Goal: Ask a question

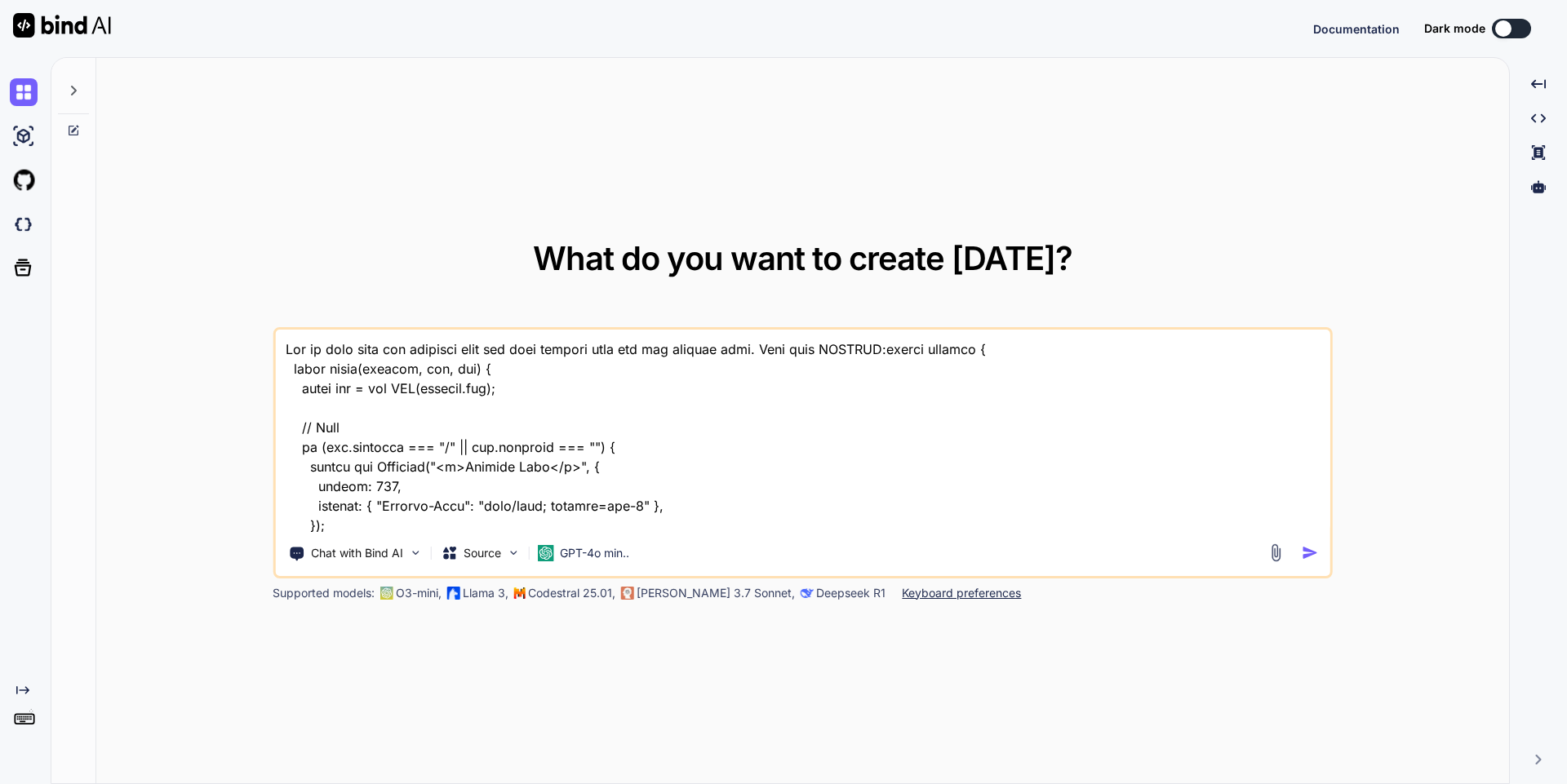
click at [568, 405] on textarea at bounding box center [802, 430] width 1055 height 202
type textarea "x"
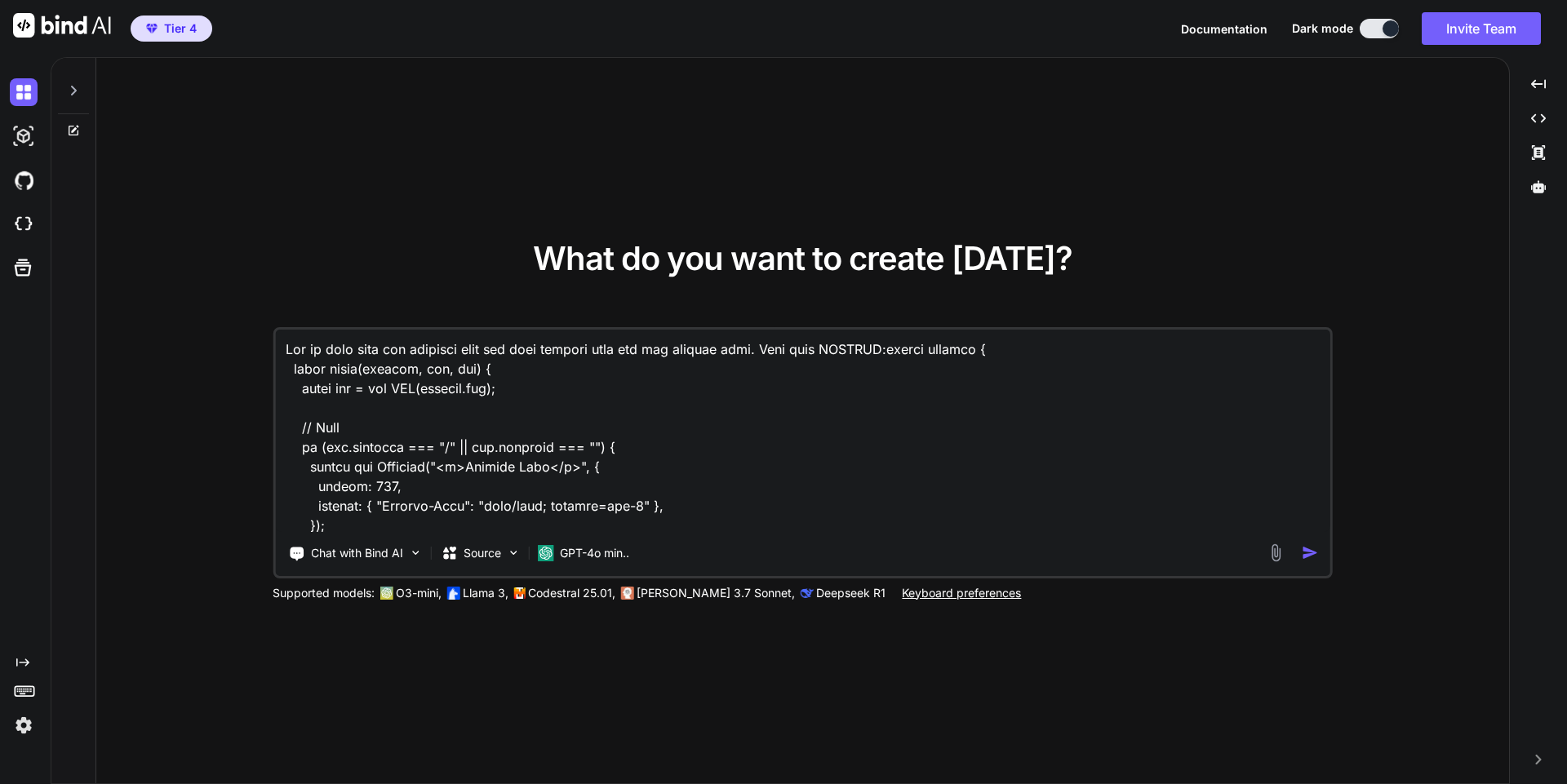
type textarea "P"
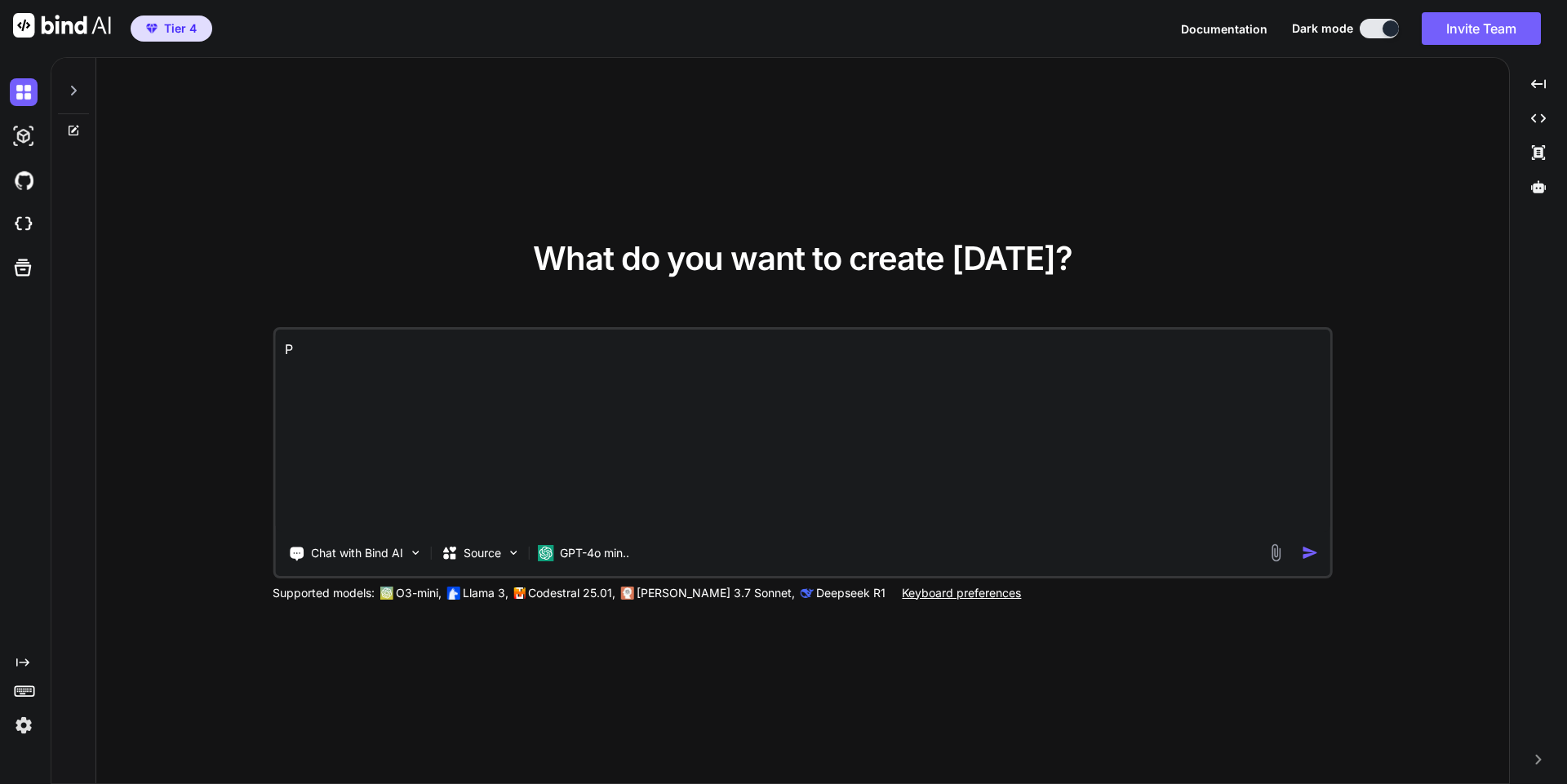
type textarea "x"
type textarea "Pr"
type textarea "x"
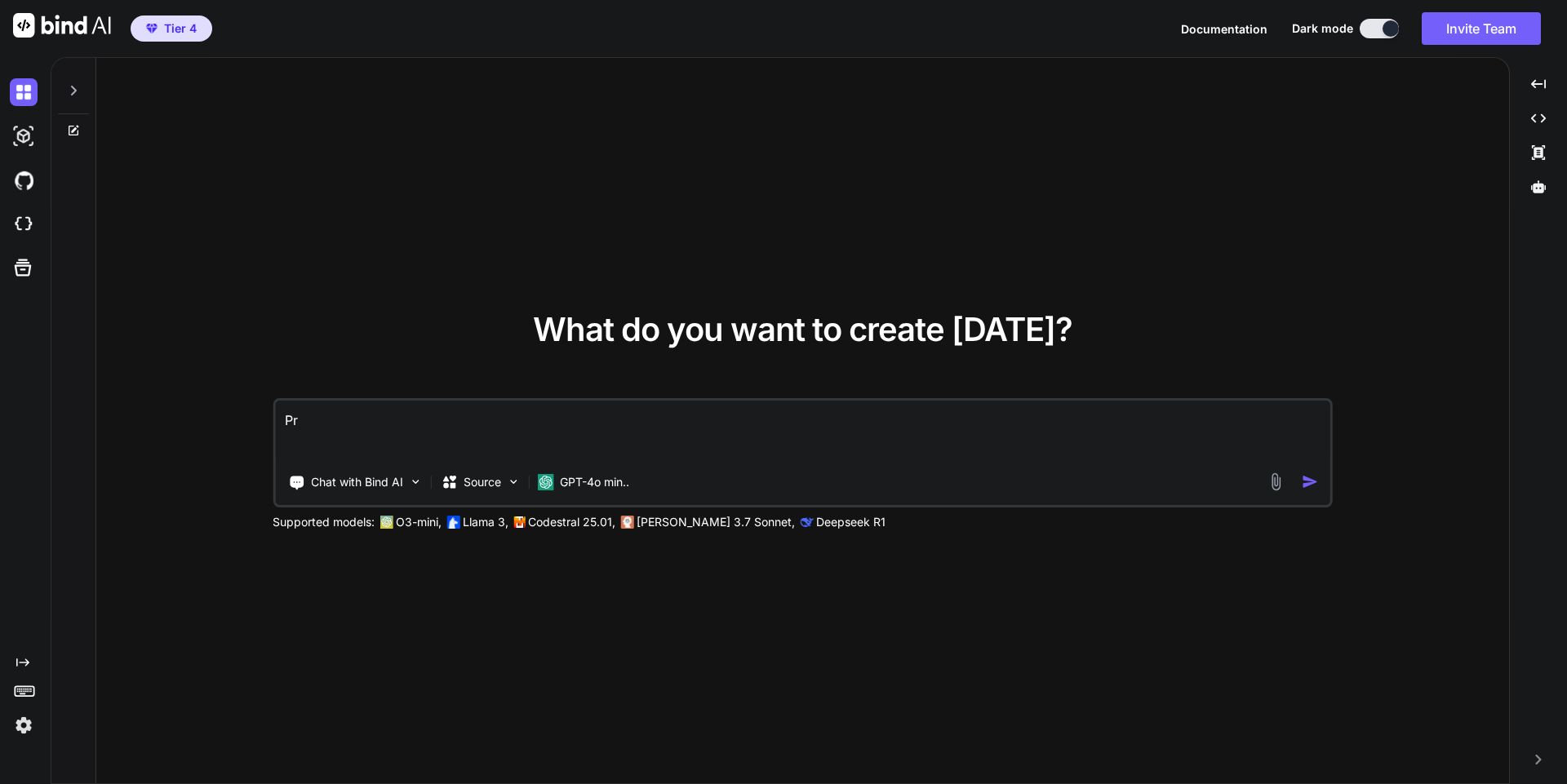
type textarea "Pro"
type textarea "x"
type textarea "Prov"
type textarea "x"
type textarea "Provi"
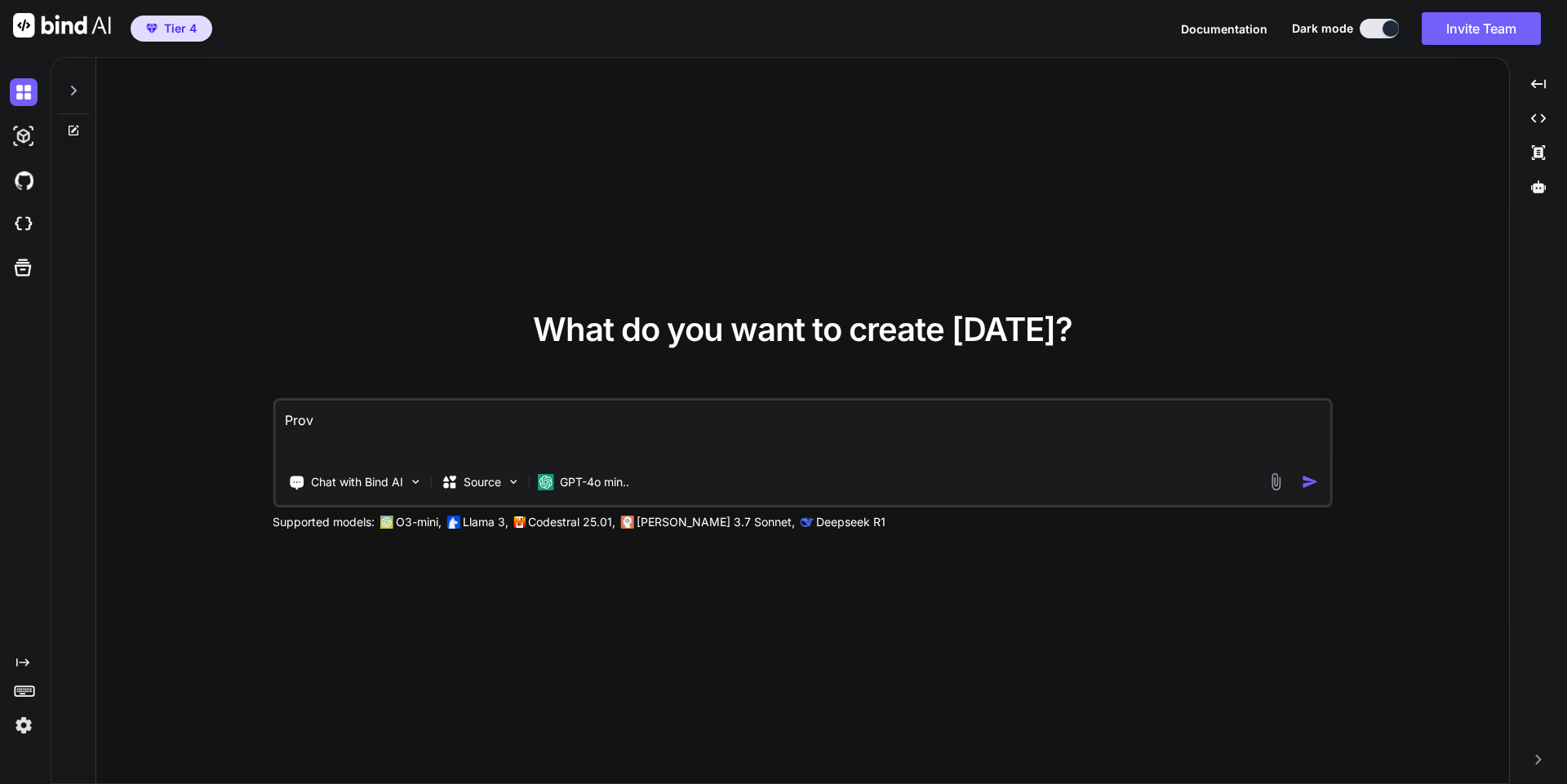
type textarea "x"
type textarea "Provid"
type textarea "x"
type textarea "Provide"
type textarea "x"
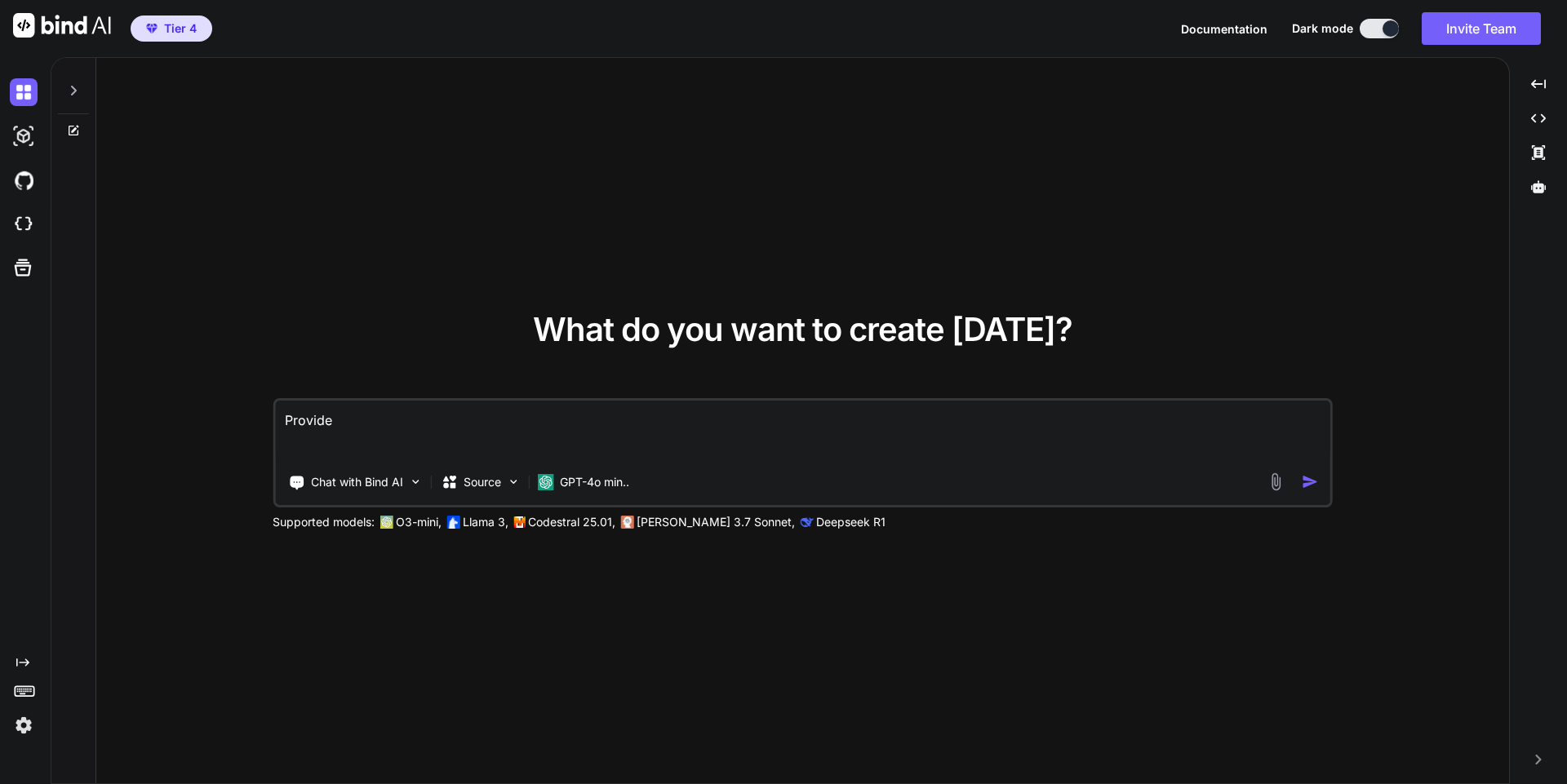
type textarea "Provide"
type textarea "x"
type textarea "Provide l"
type textarea "x"
type textarea "Provide lu"
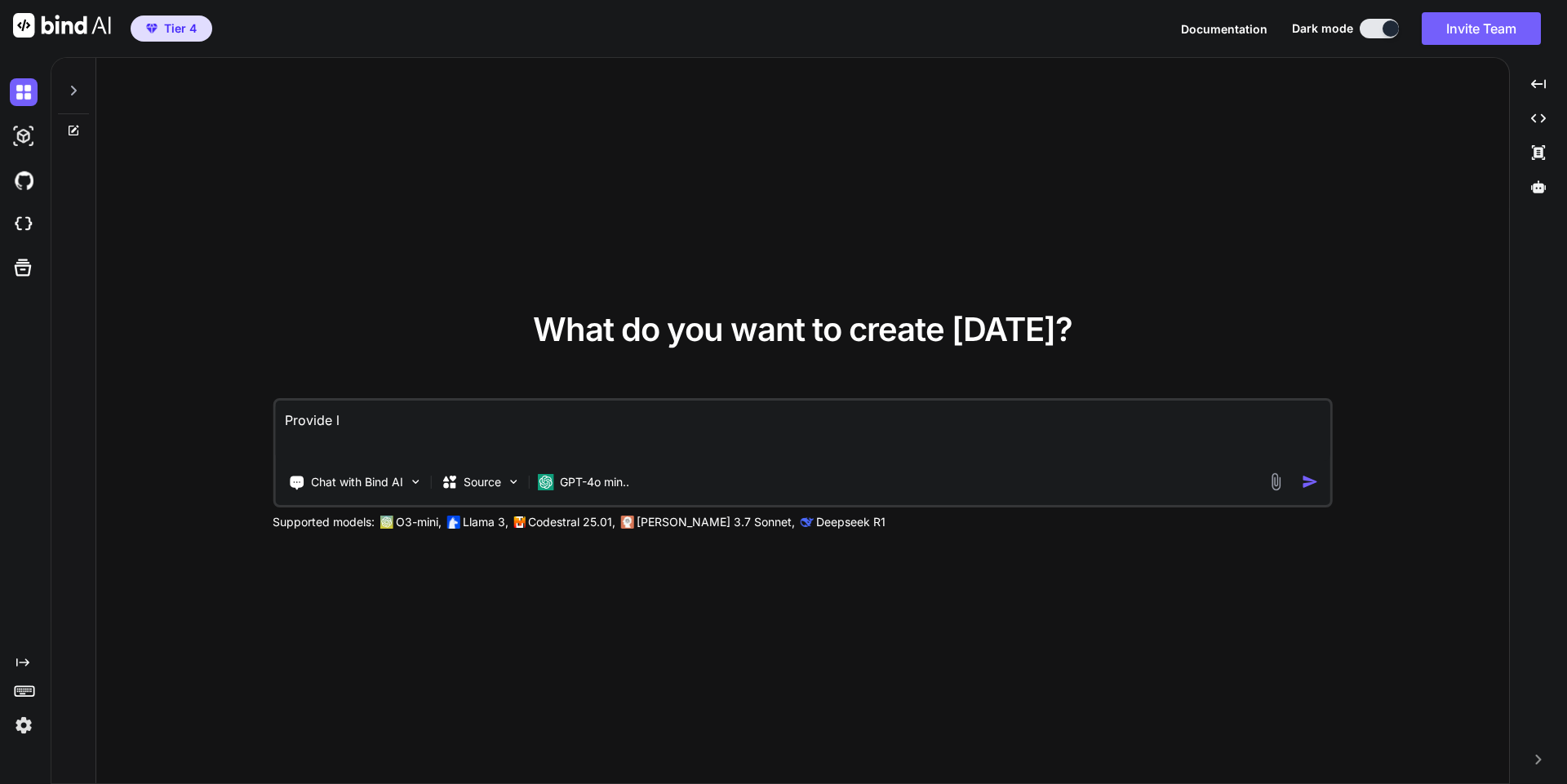
type textarea "x"
type textarea "Provide lub"
type textarea "x"
type textarea "Provide lubu"
type textarea "x"
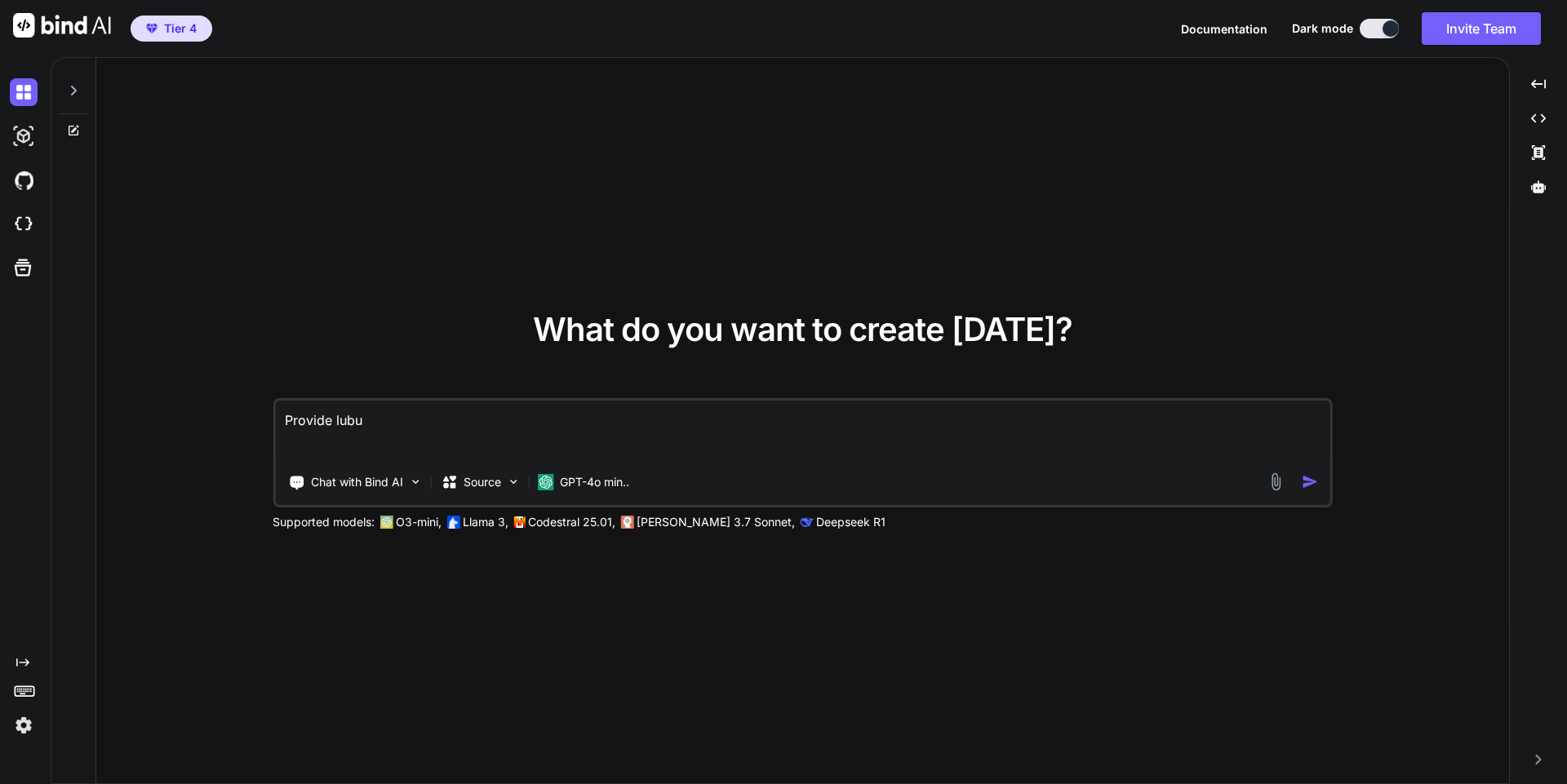
type textarea "Provide lubun"
type textarea "x"
type textarea "Provide lubunt"
type textarea "x"
type textarea "Provide lubuntu"
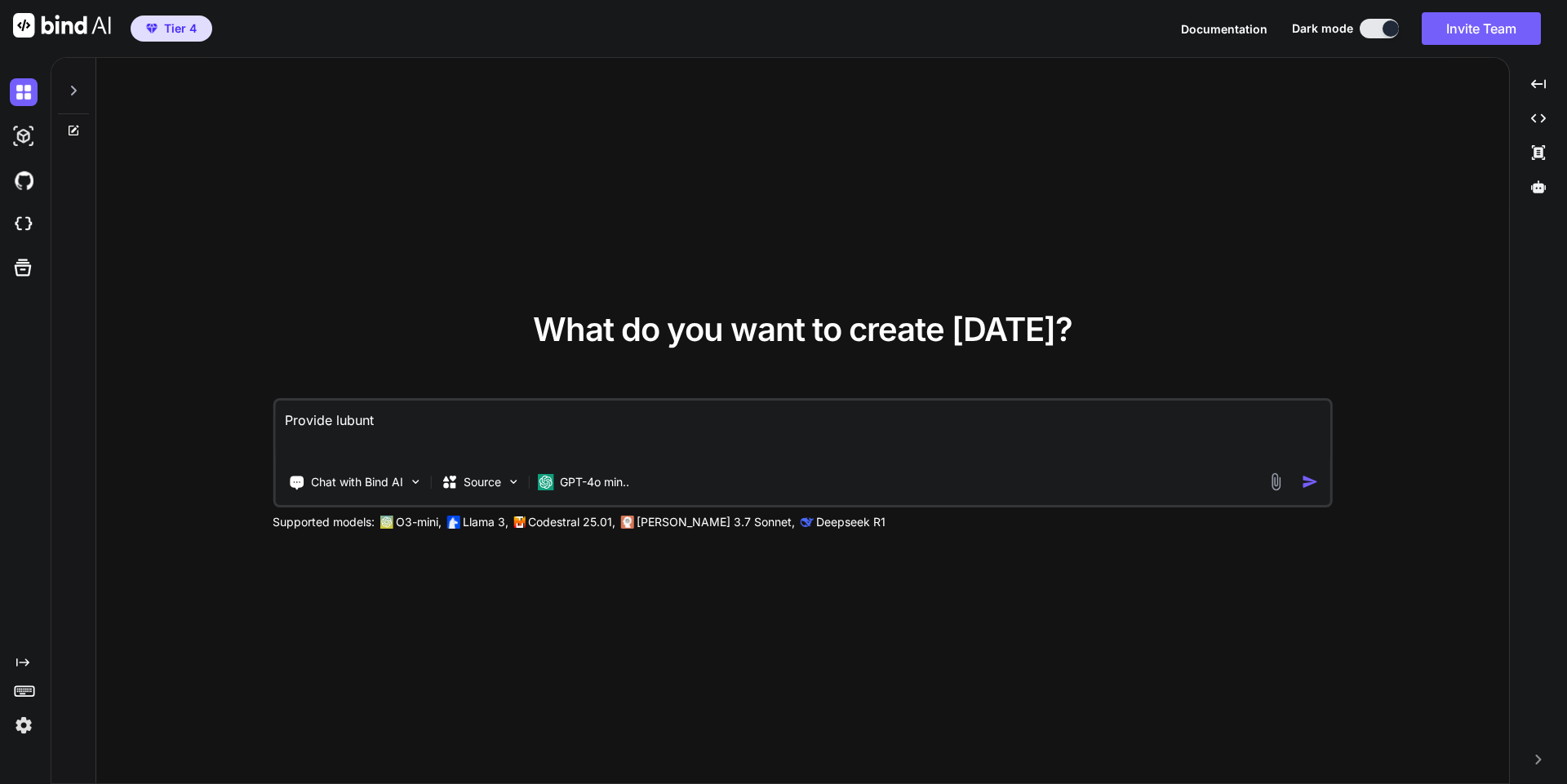
type textarea "x"
type textarea "Provide lubuntu"
type textarea "x"
type textarea "Provide lubuntu w"
type textarea "x"
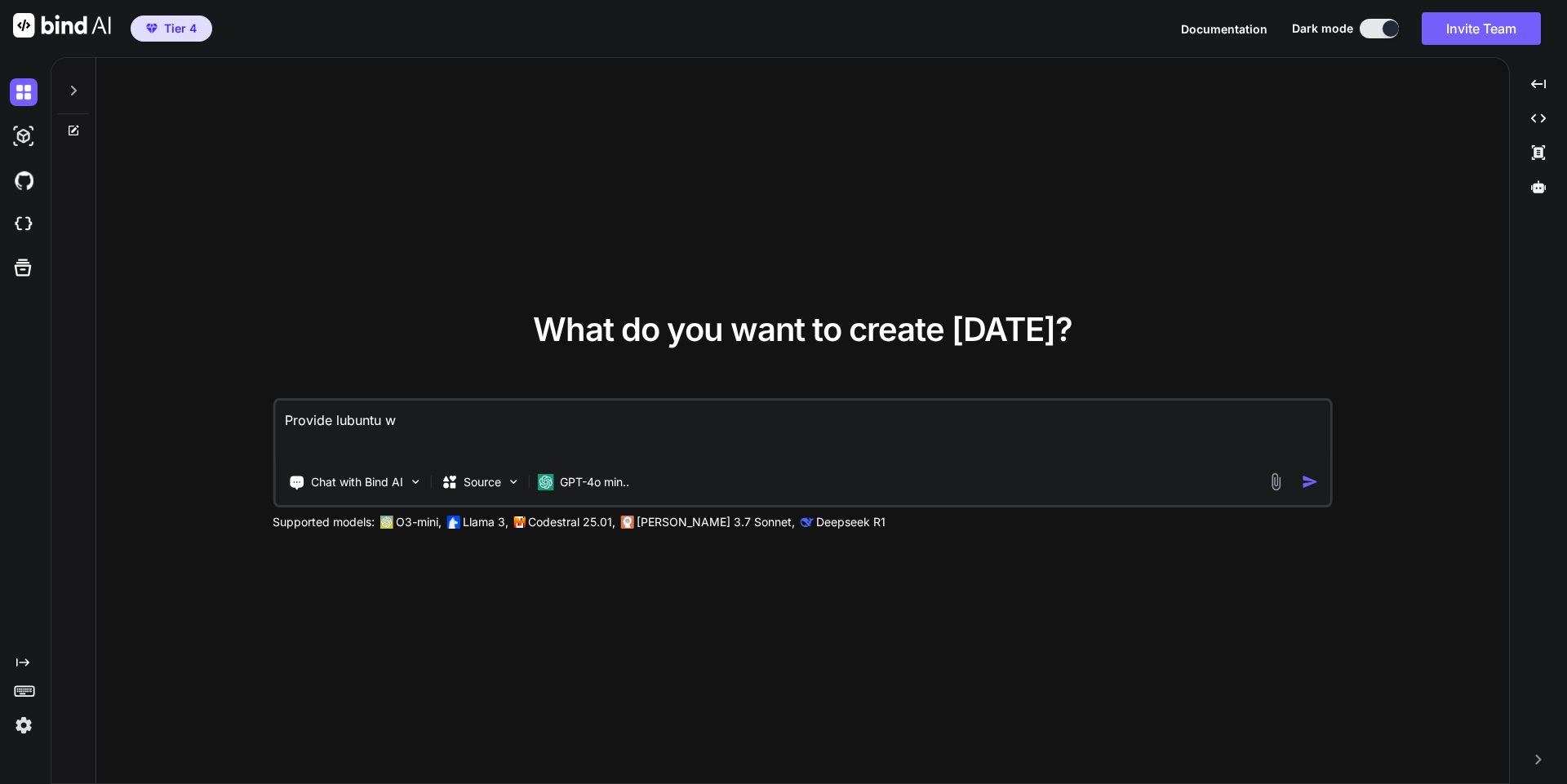
type textarea "Provide lubuntu wa"
type textarea "x"
type textarea "Provide lubuntu way"
type textarea "x"
type textarea "Provide lubuntu way"
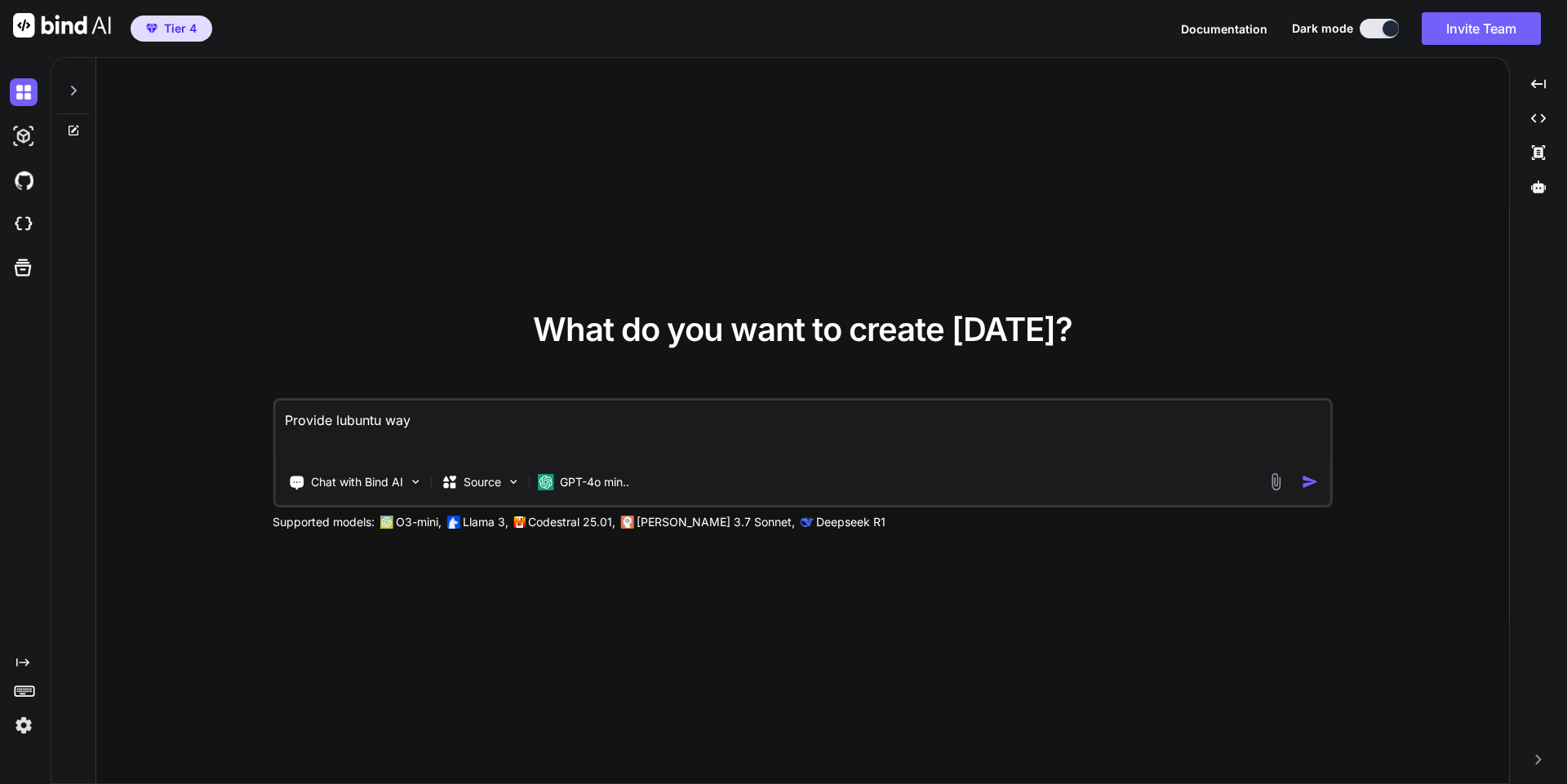
type textarea "x"
type textarea "Provide lubuntu way t"
type textarea "x"
type textarea "Provide lubuntu way to"
type textarea "x"
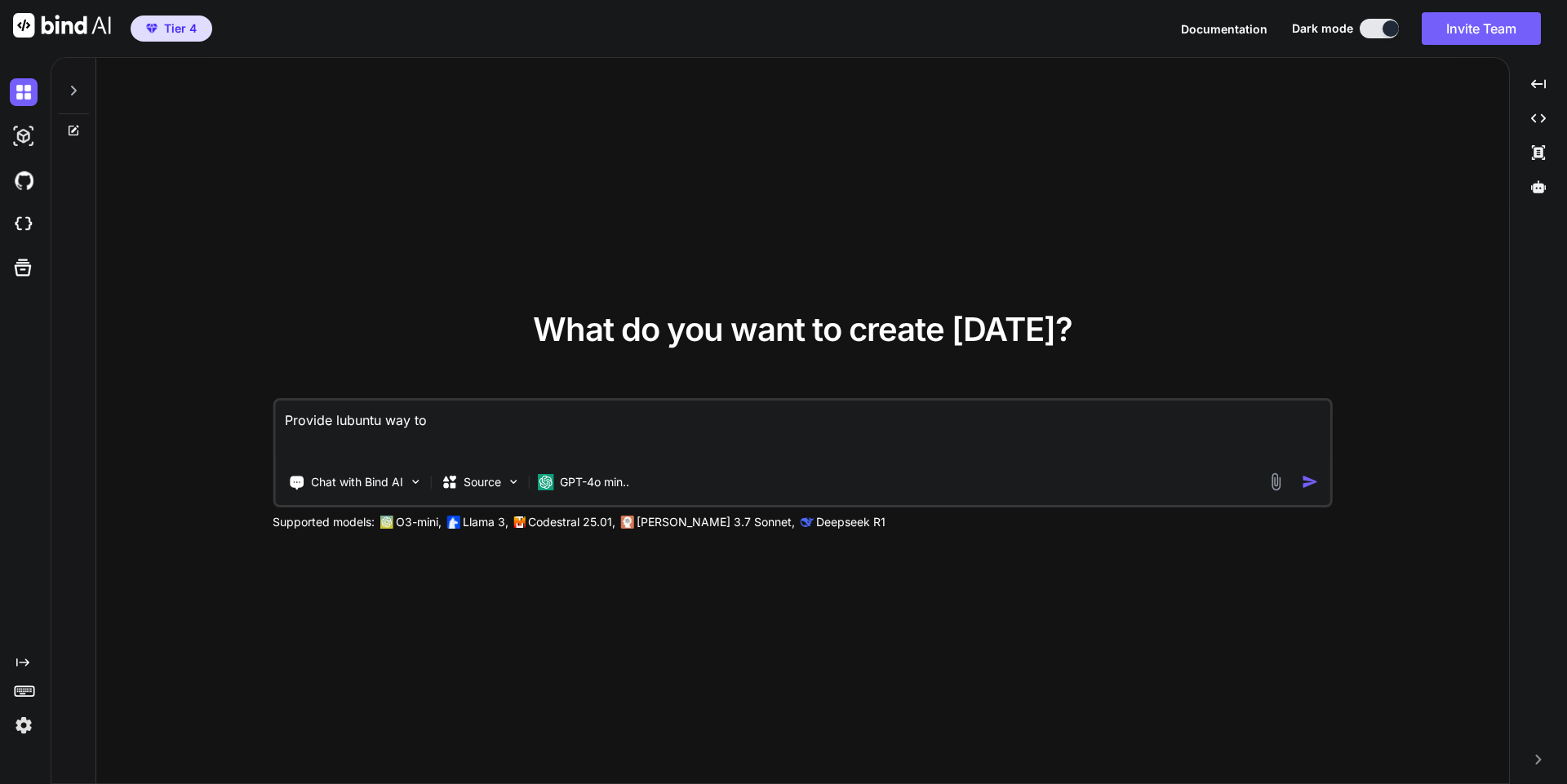
type textarea "Provide lubuntu way to"
type textarea "x"
type textarea "Provide lubuntu way to c"
type textarea "x"
type textarea "Provide lubuntu way to co"
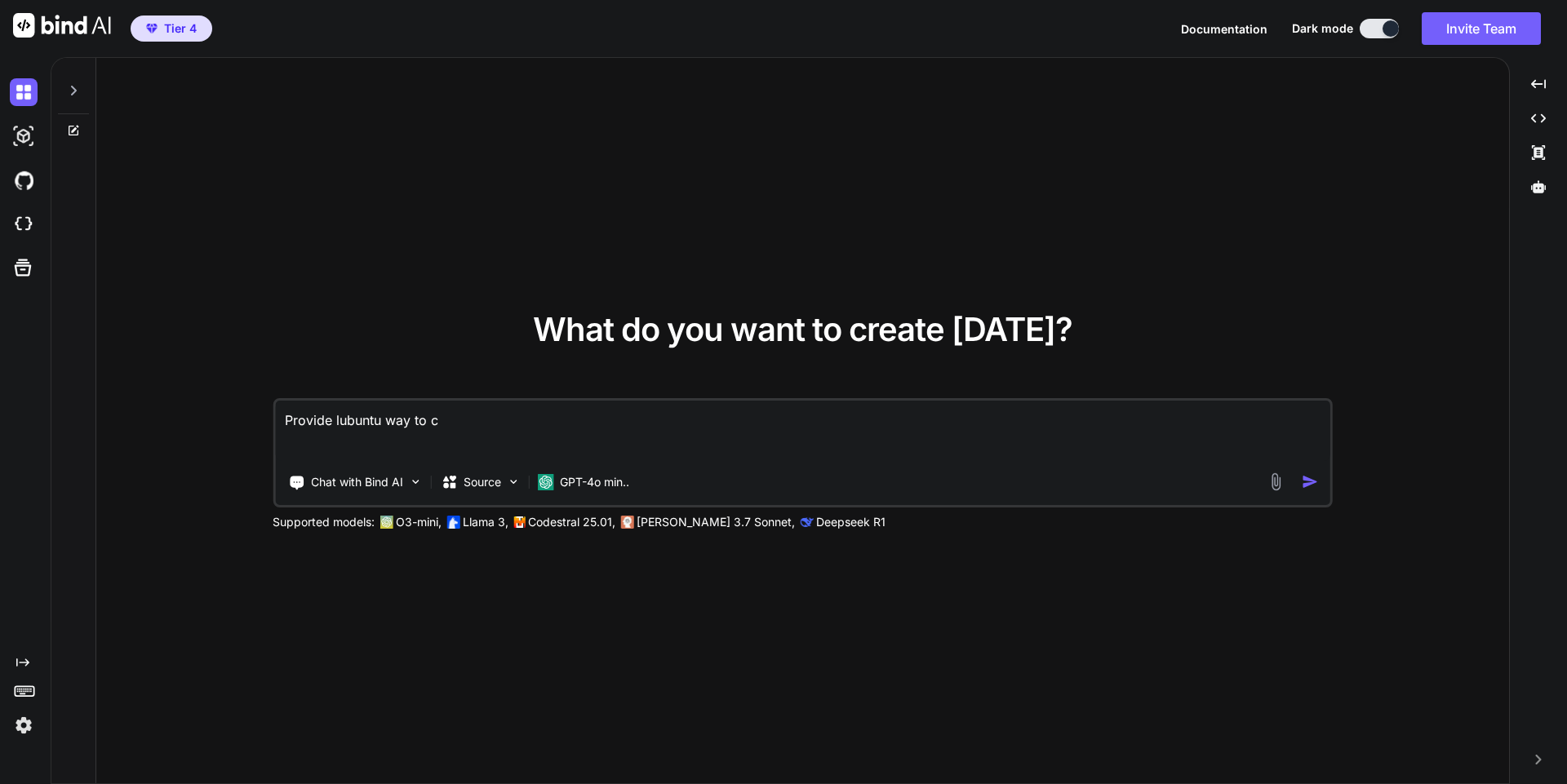
type textarea "x"
type textarea "Provide lubuntu way to con"
type textarea "x"
type textarea "Provide lubuntu way to conv"
type textarea "x"
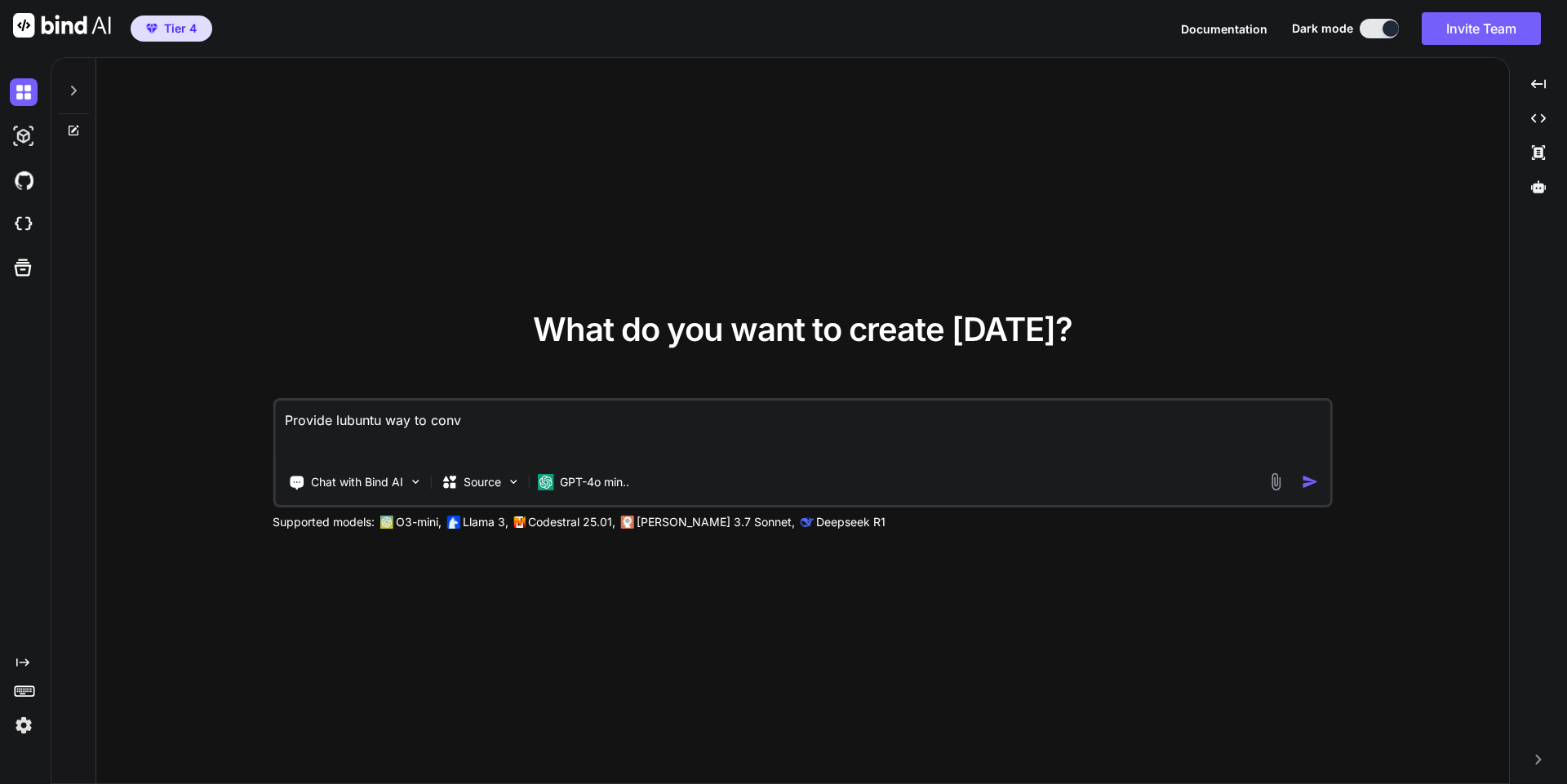
type textarea "Provide lubuntu way to conve"
type textarea "x"
type textarea "Provide lubuntu way to conver"
type textarea "x"
type textarea "Provide lubuntu way to convert"
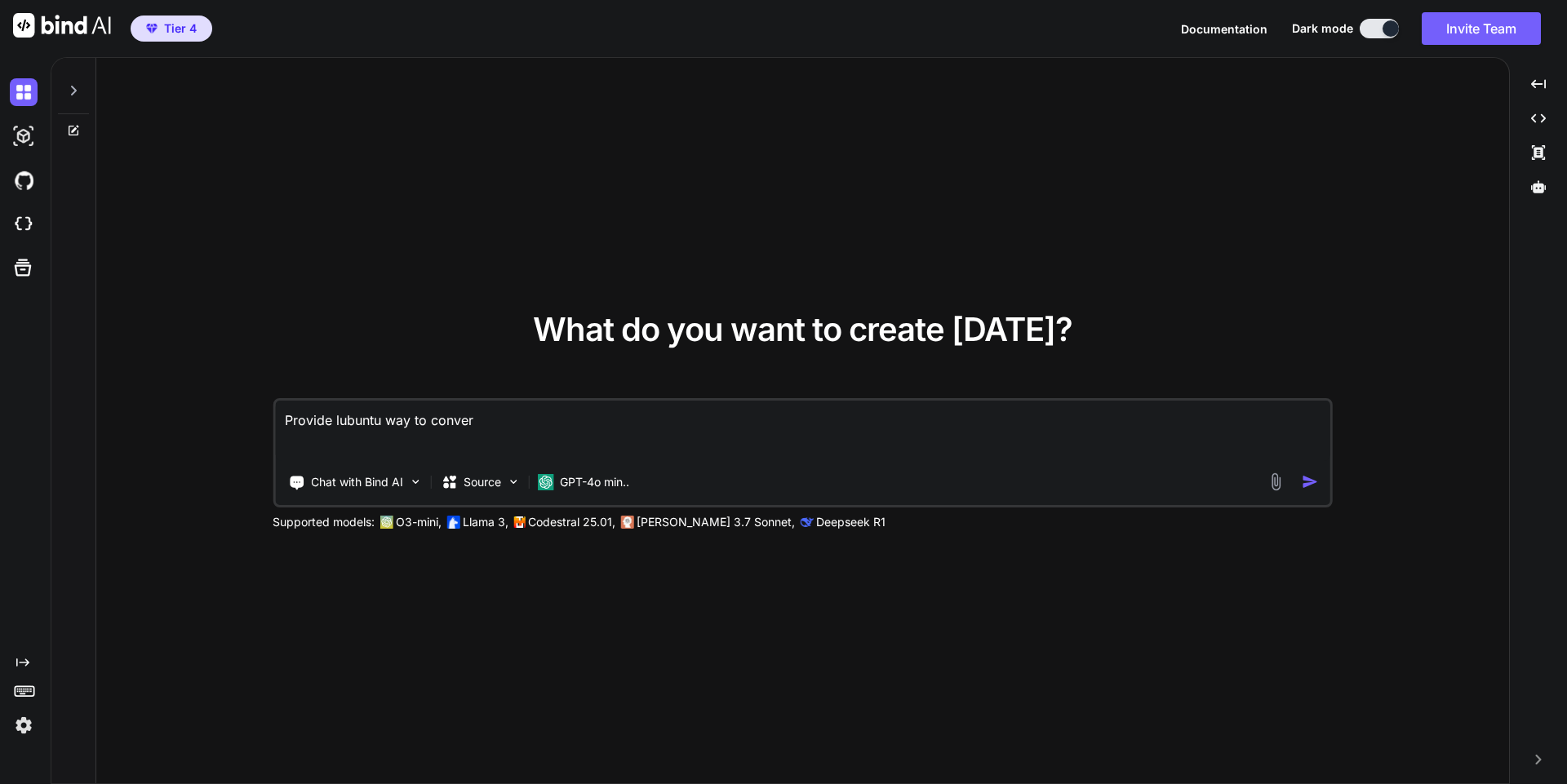
type textarea "x"
type textarea "Provide lubuntu way to convert"
type textarea "x"
type textarea "Provide lubuntu way to convert h"
type textarea "x"
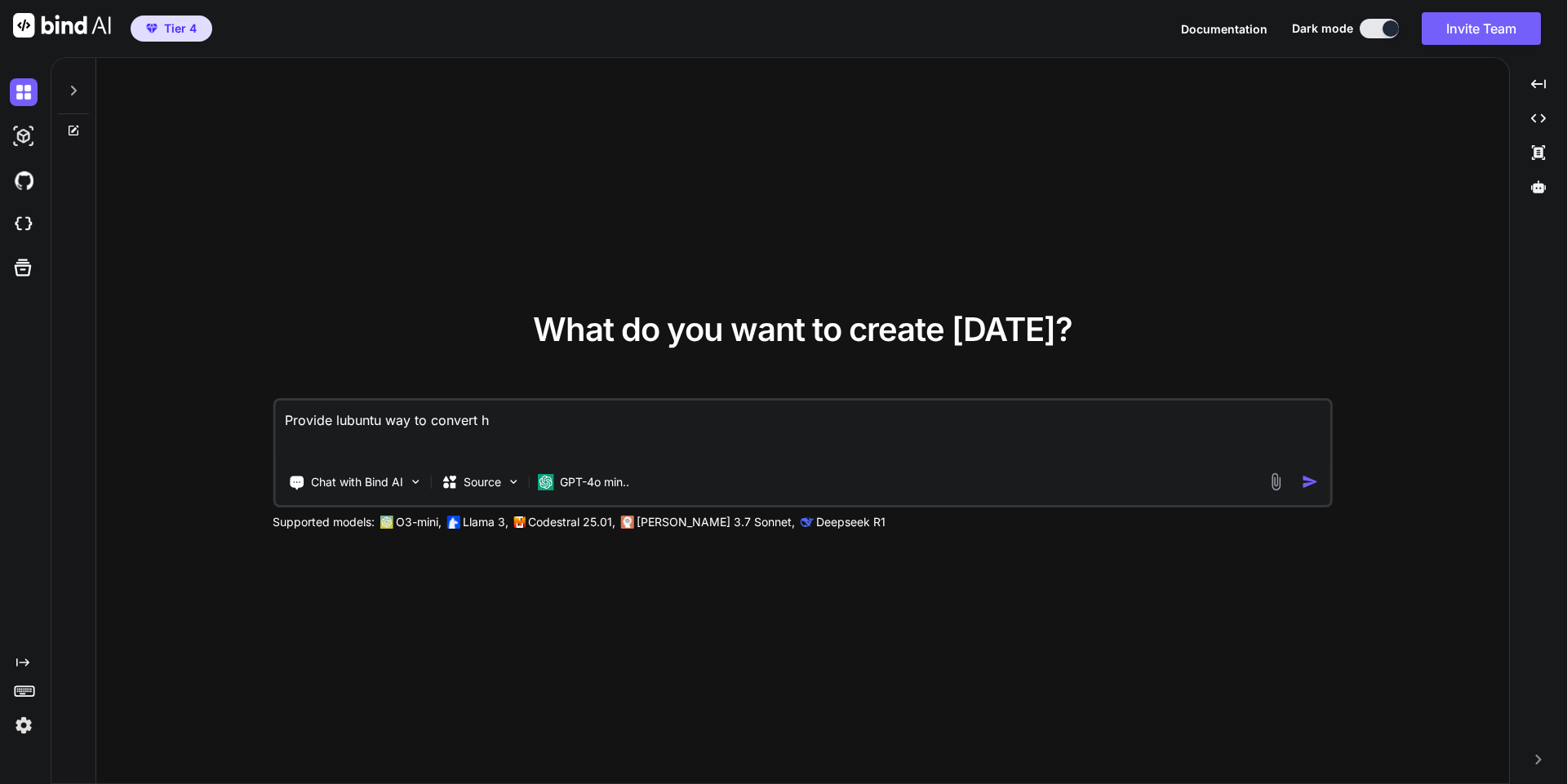
type textarea "Provide lubuntu way to convert he"
type textarea "x"
type textarea "Provide lubuntu way to convert hei"
type textarea "x"
type textarea "Provide lubuntu way to convert heic"
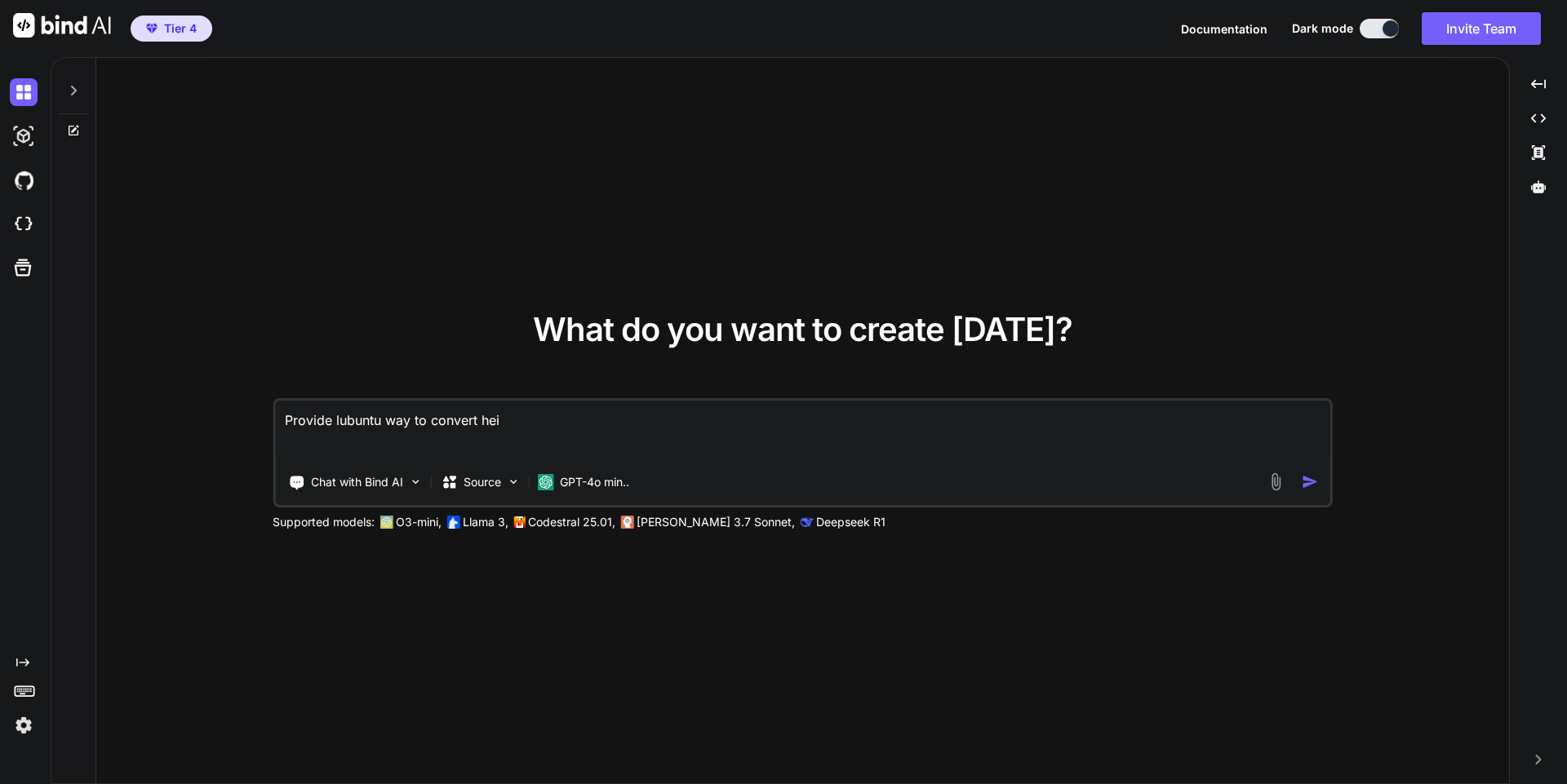
type textarea "x"
type textarea "Provide lubuntu way to convert heic"
type textarea "x"
type textarea "Provide lubuntu way to convert heic t"
type textarea "x"
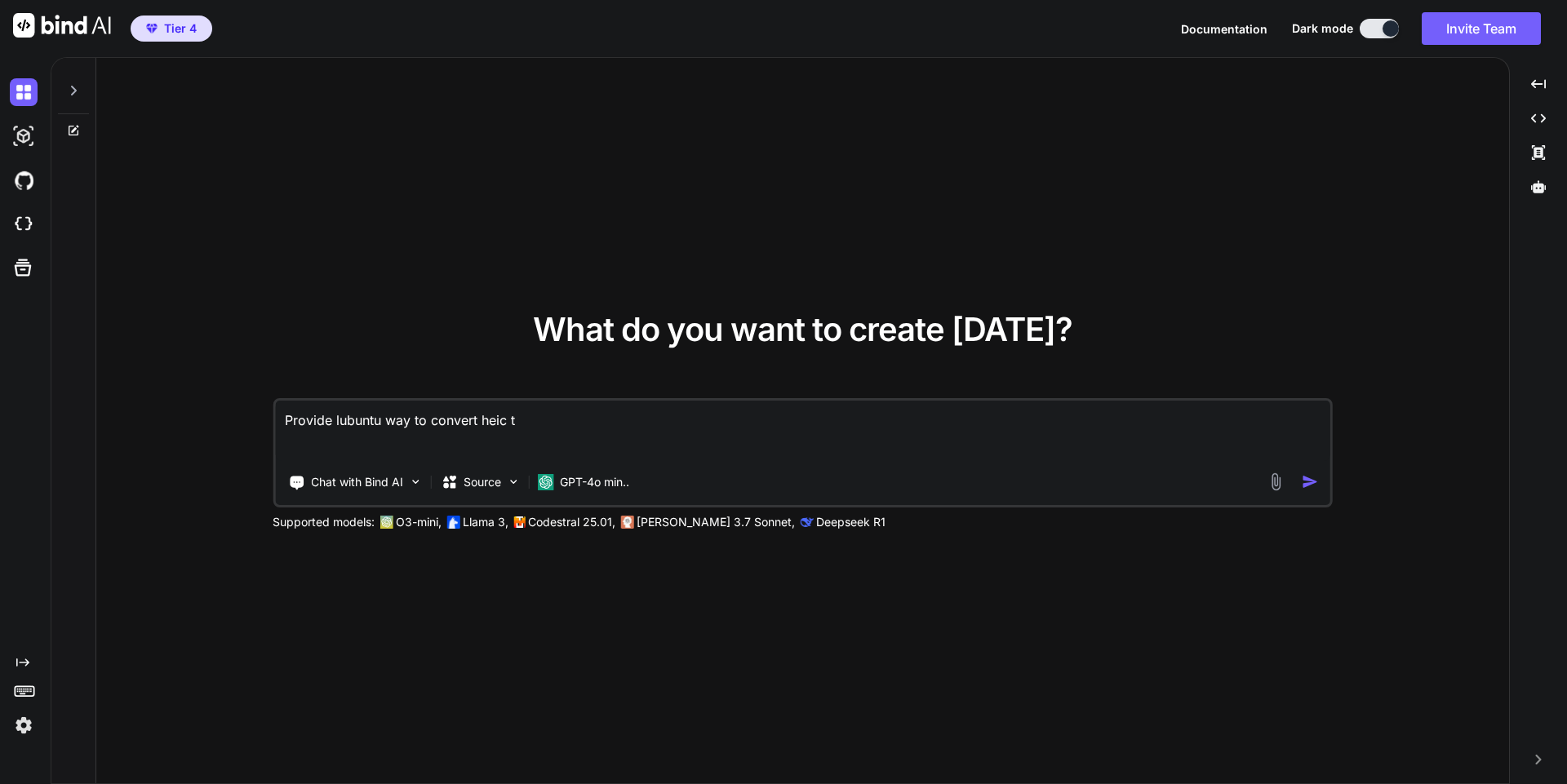
type textarea "Provide lubuntu way to convert heic to"
type textarea "x"
type textarea "Provide lubuntu way to convert heic to"
type textarea "x"
type textarea "Provide lubuntu way to convert heic to jp"
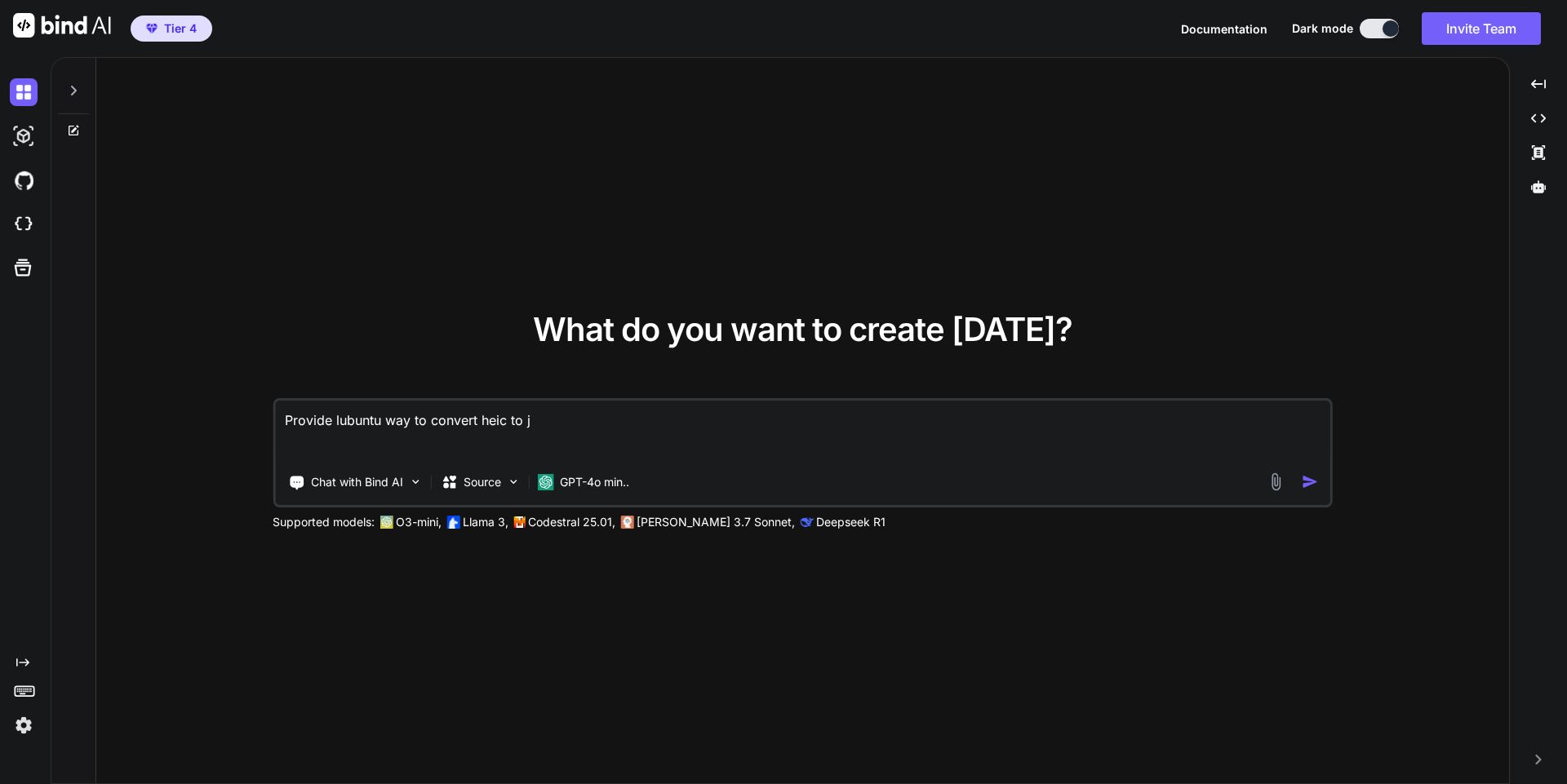
type textarea "x"
type textarea "Provide lubuntu way to convert heic to jpg"
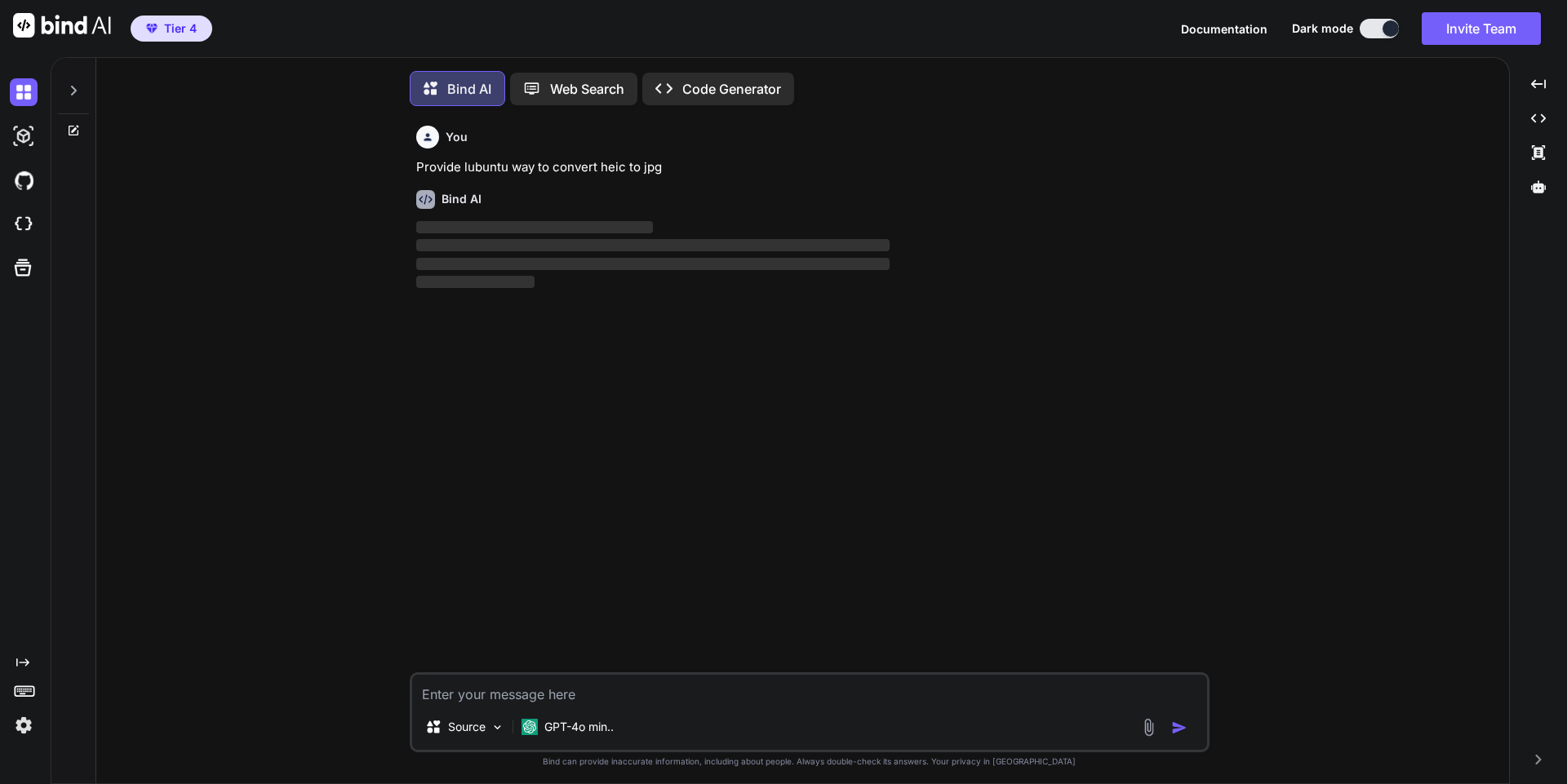
scroll to position [8, 0]
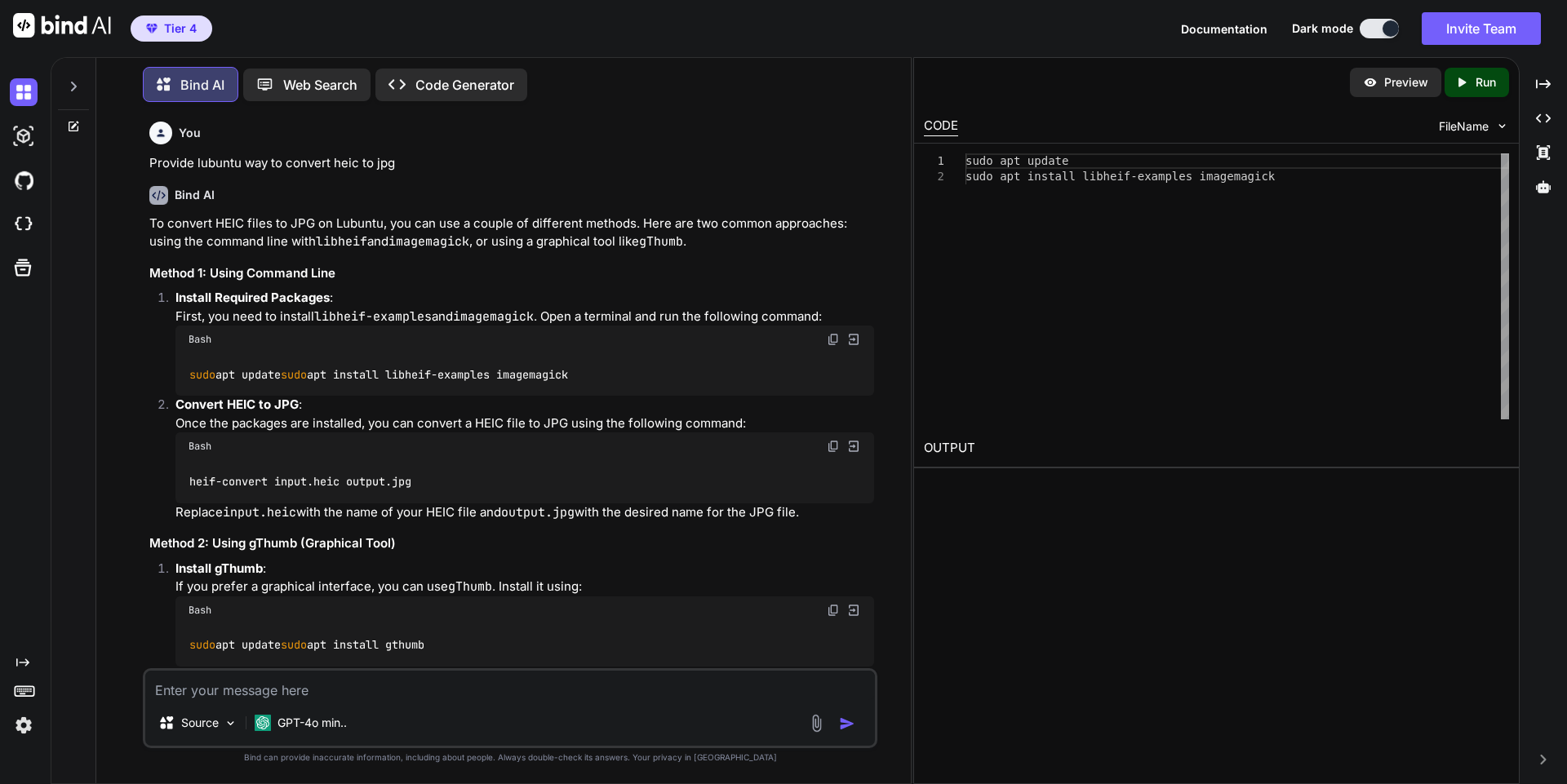
click at [462, 705] on div "Source GPT-4o min.." at bounding box center [511, 708] width 735 height 80
click at [279, 692] on textarea at bounding box center [510, 686] width 730 height 30
type textarea "x"
type textarea "I"
type textarea "x"
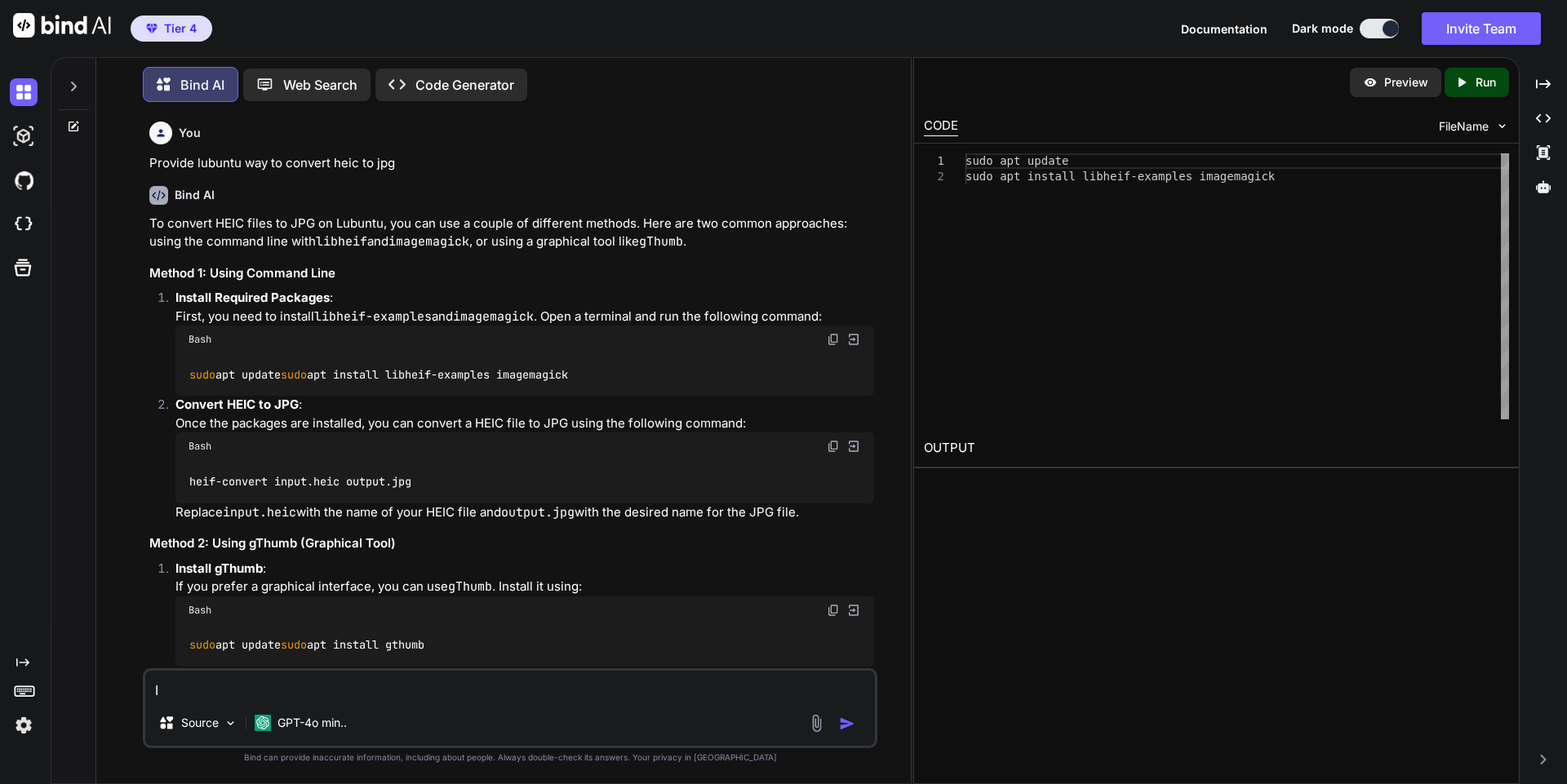
type textarea "I w"
type textarea "x"
type textarea "I wa"
type textarea "x"
type textarea "I wan"
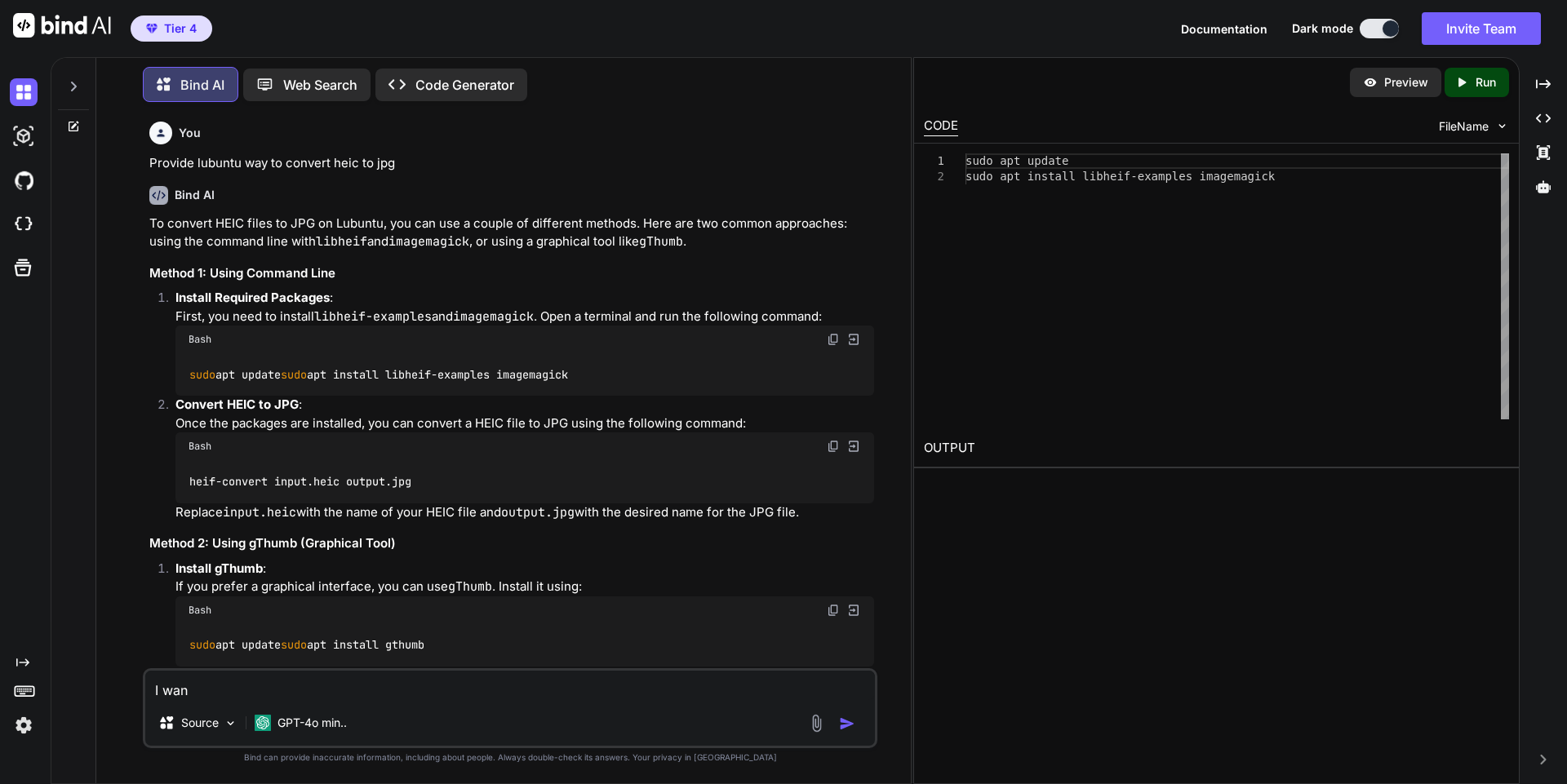
type textarea "x"
type textarea "I want"
type textarea "x"
type textarea "I want"
type textarea "x"
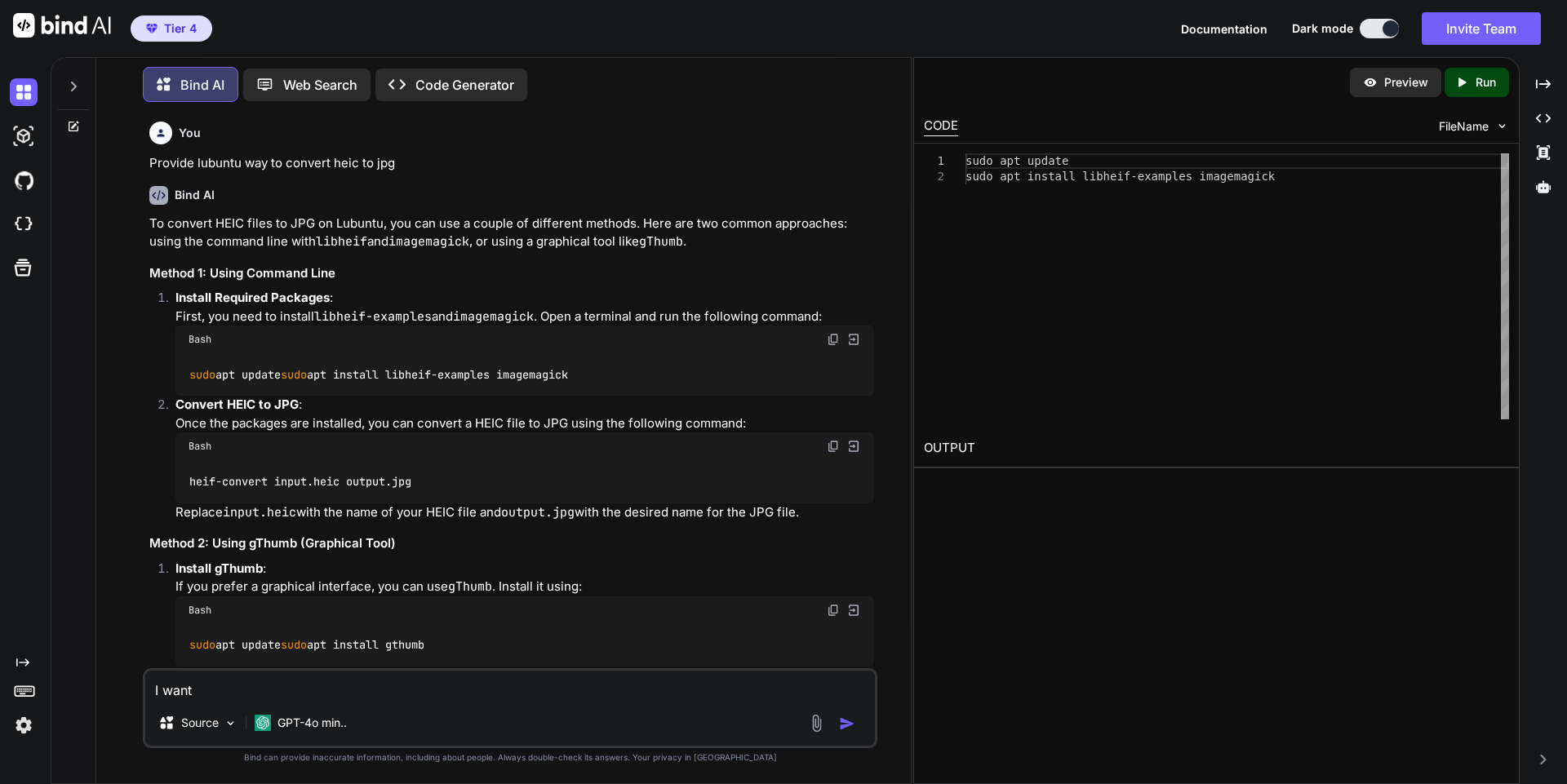
type textarea "I want t"
type textarea "x"
type textarea "I want to"
type textarea "x"
type textarea "I want to"
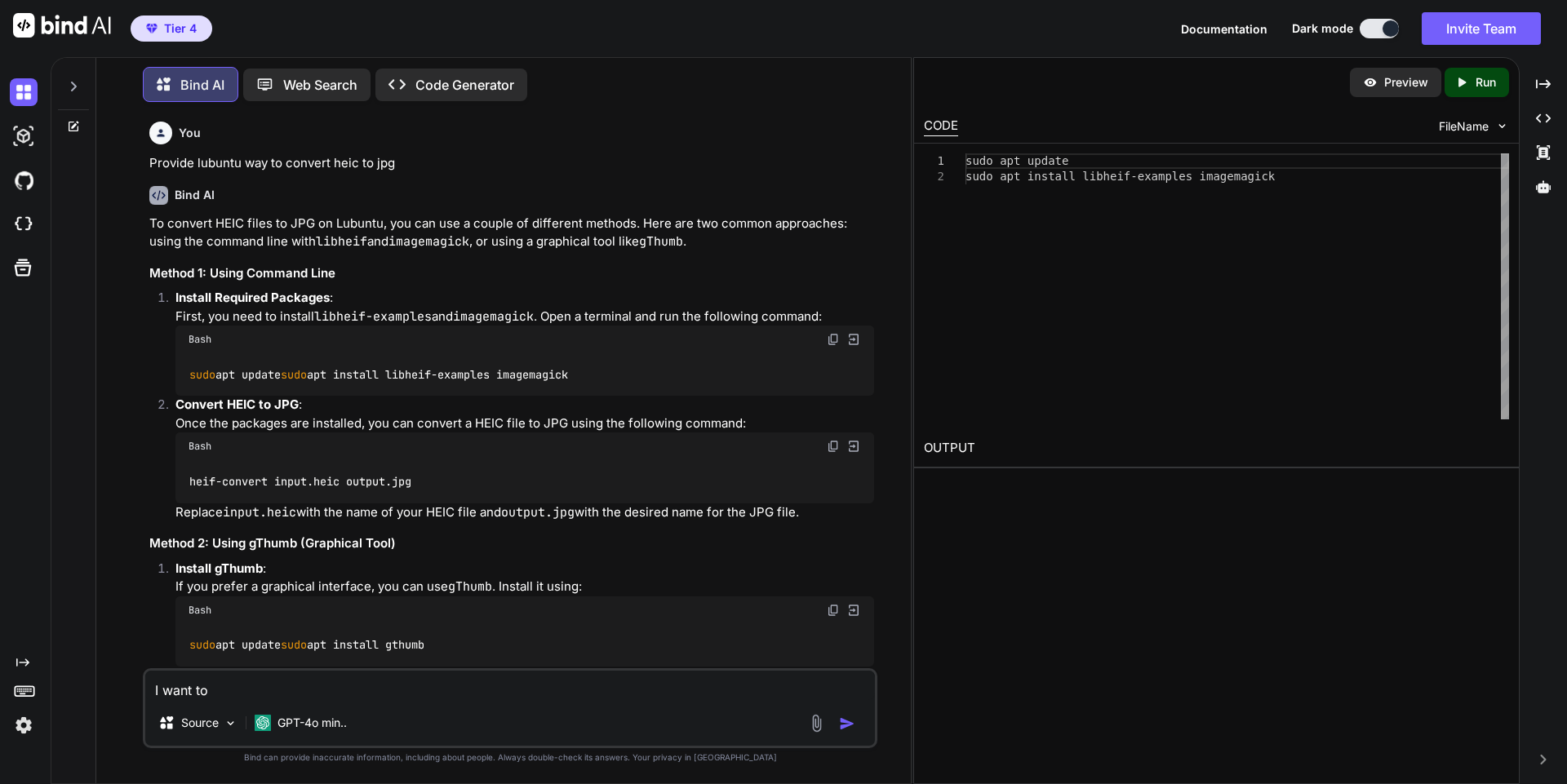
type textarea "x"
type textarea "I want to c"
type textarea "x"
type textarea "I want to co"
type textarea "x"
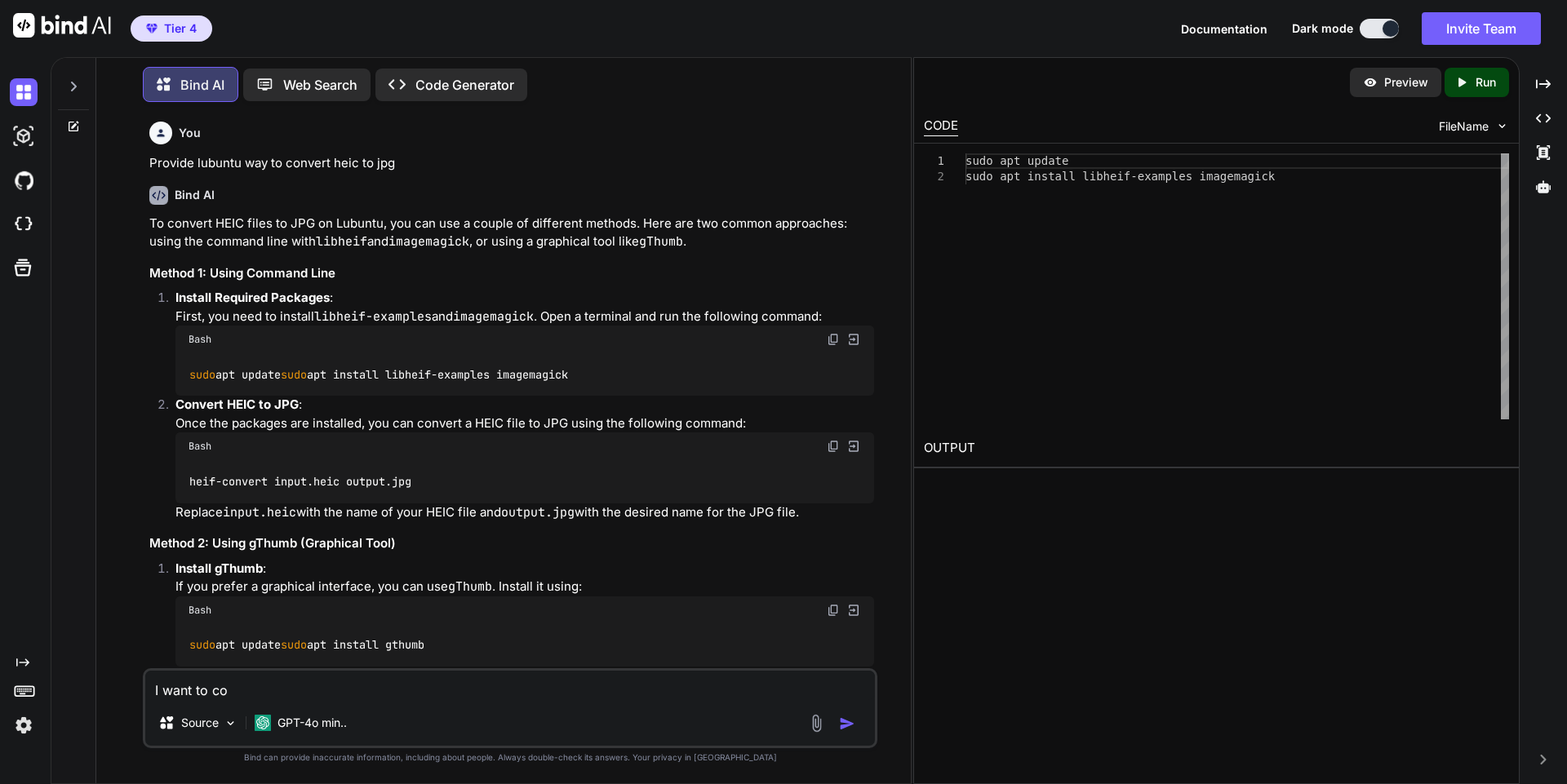
type textarea "I want to con"
type textarea "x"
type textarea "I want to conv"
type textarea "x"
type textarea "I want to conve"
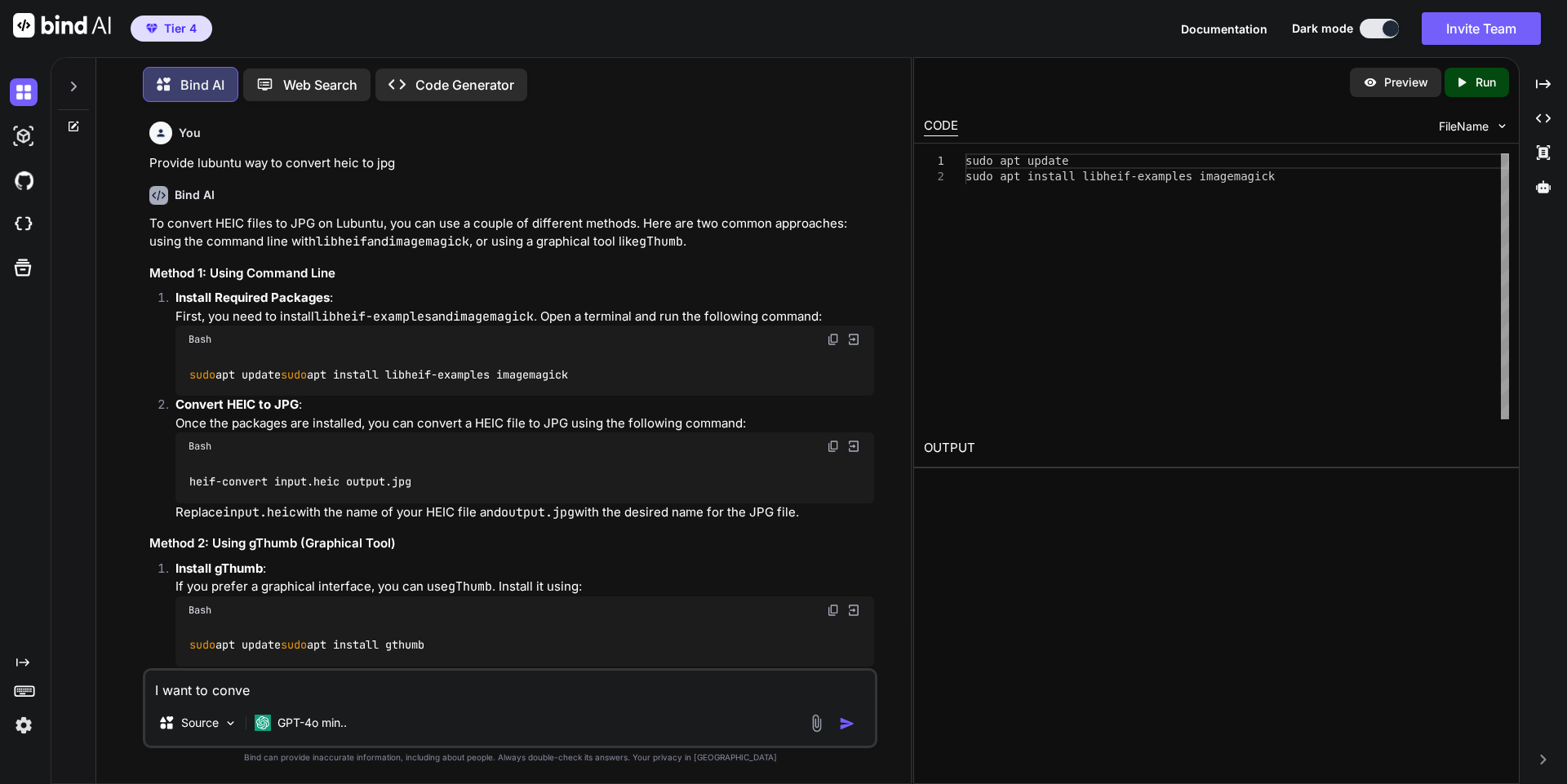
type textarea "x"
type textarea "I want to conver"
type textarea "x"
type textarea "I want to convert"
type textarea "x"
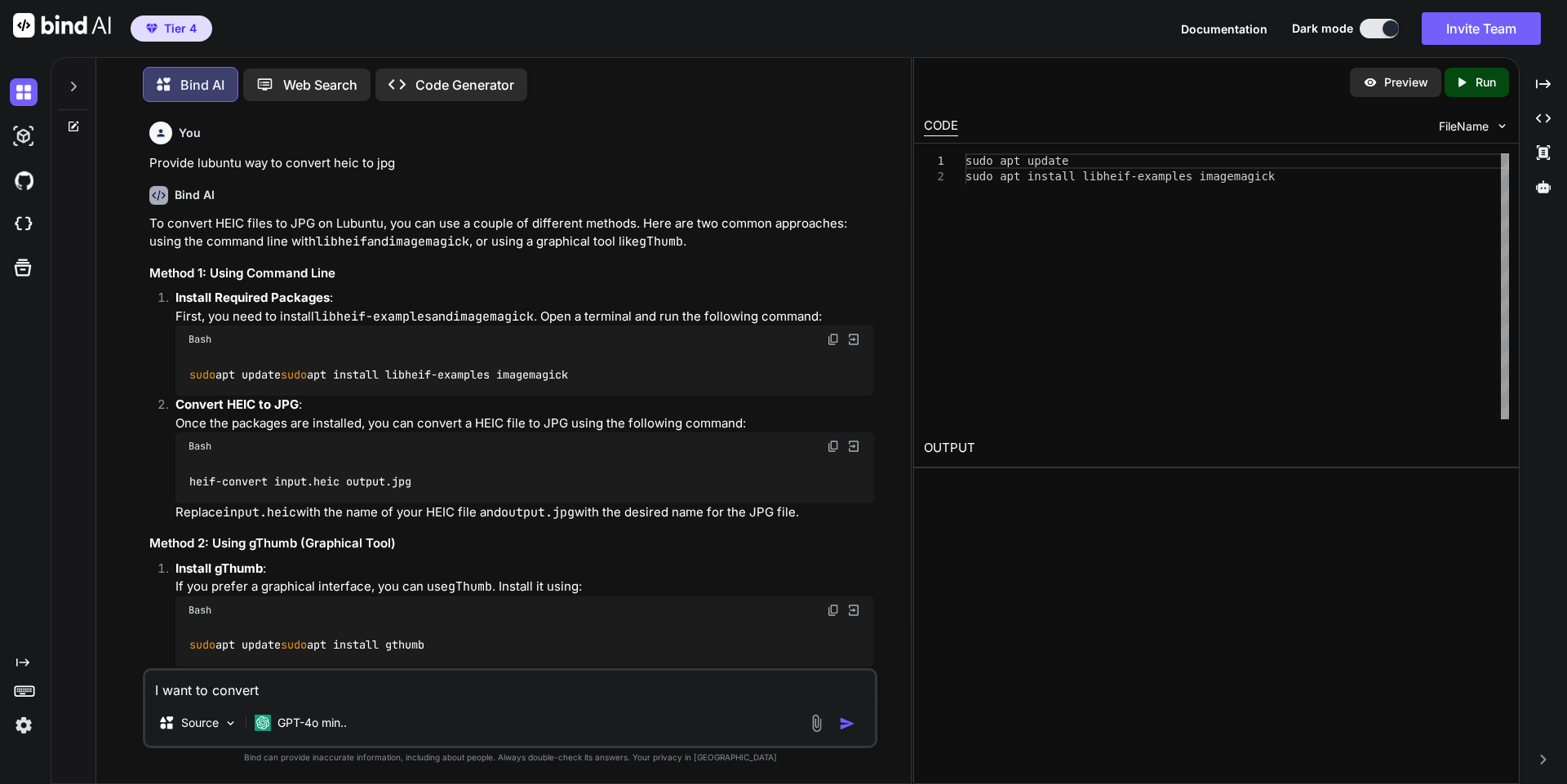
type textarea "I want to convert"
type textarea "x"
type textarea "I want to convert ma"
type textarea "x"
type textarea "I want to convert man"
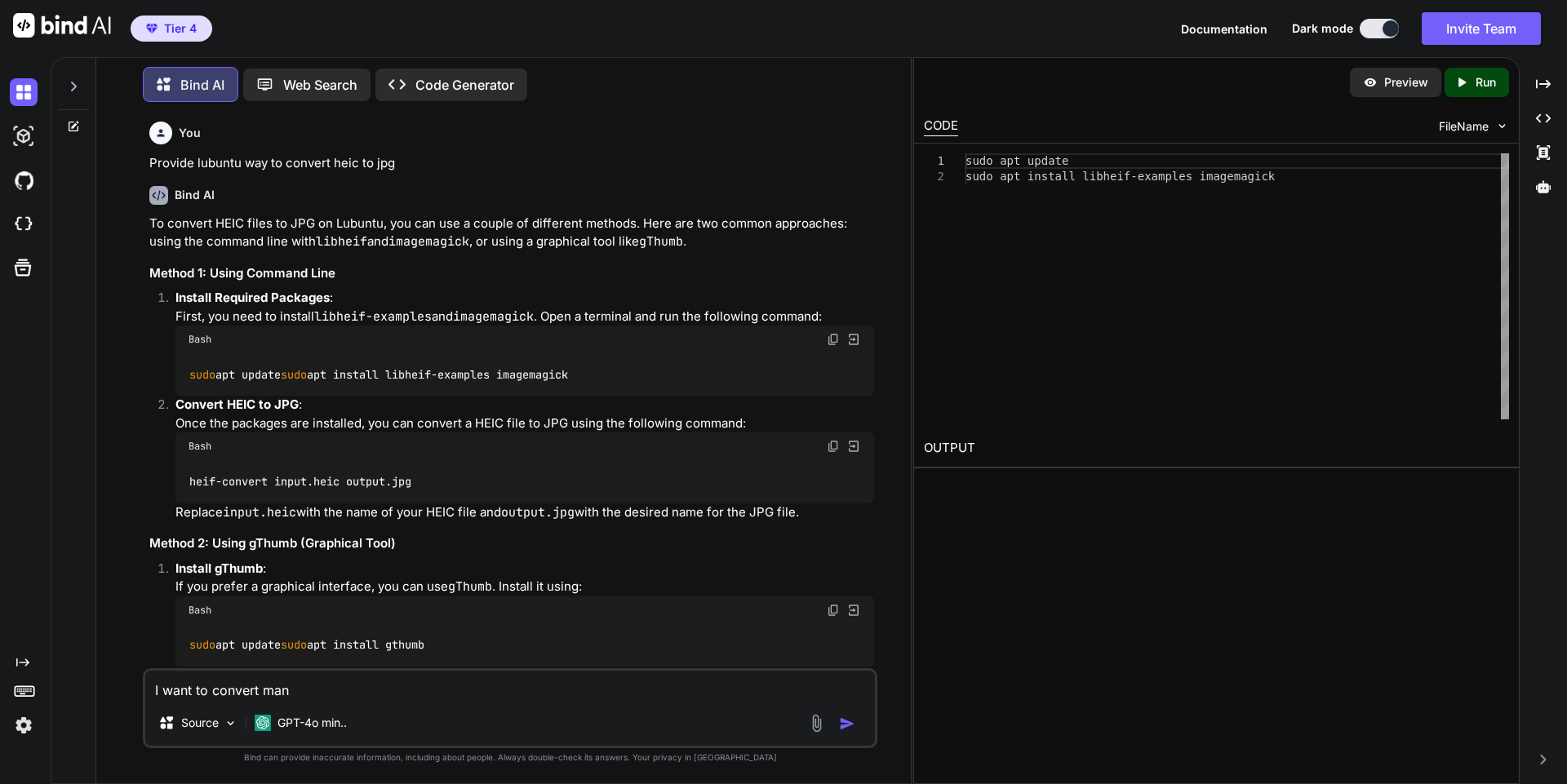
type textarea "x"
type textarea "I want to convert man h"
type textarea "x"
type textarea "I want to convert man he"
type textarea "x"
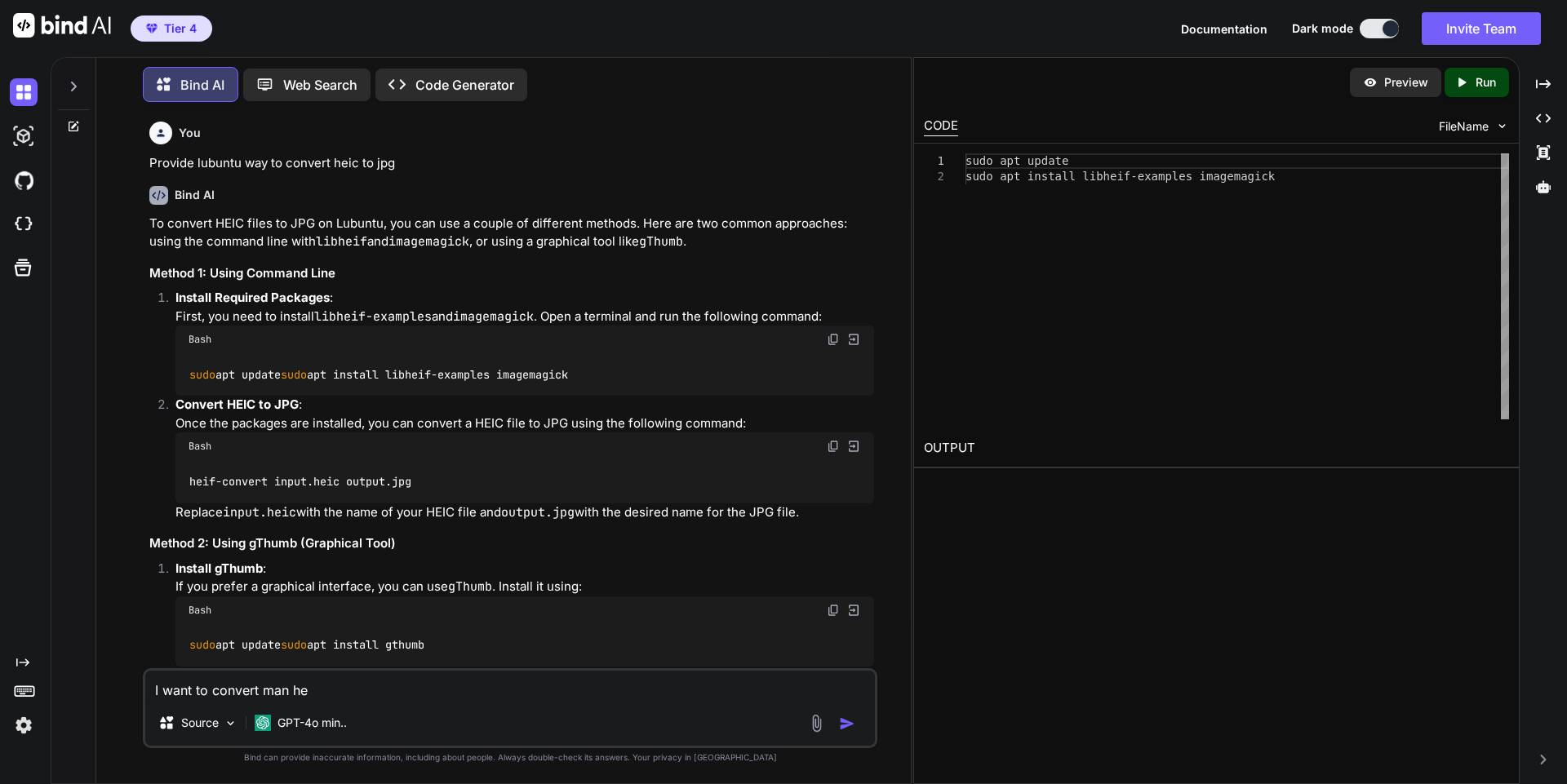
type textarea "I want to convert man hei"
type textarea "x"
type textarea "I want to convert man heif"
type textarea "x"
type textarea "I want to convert man heifc"
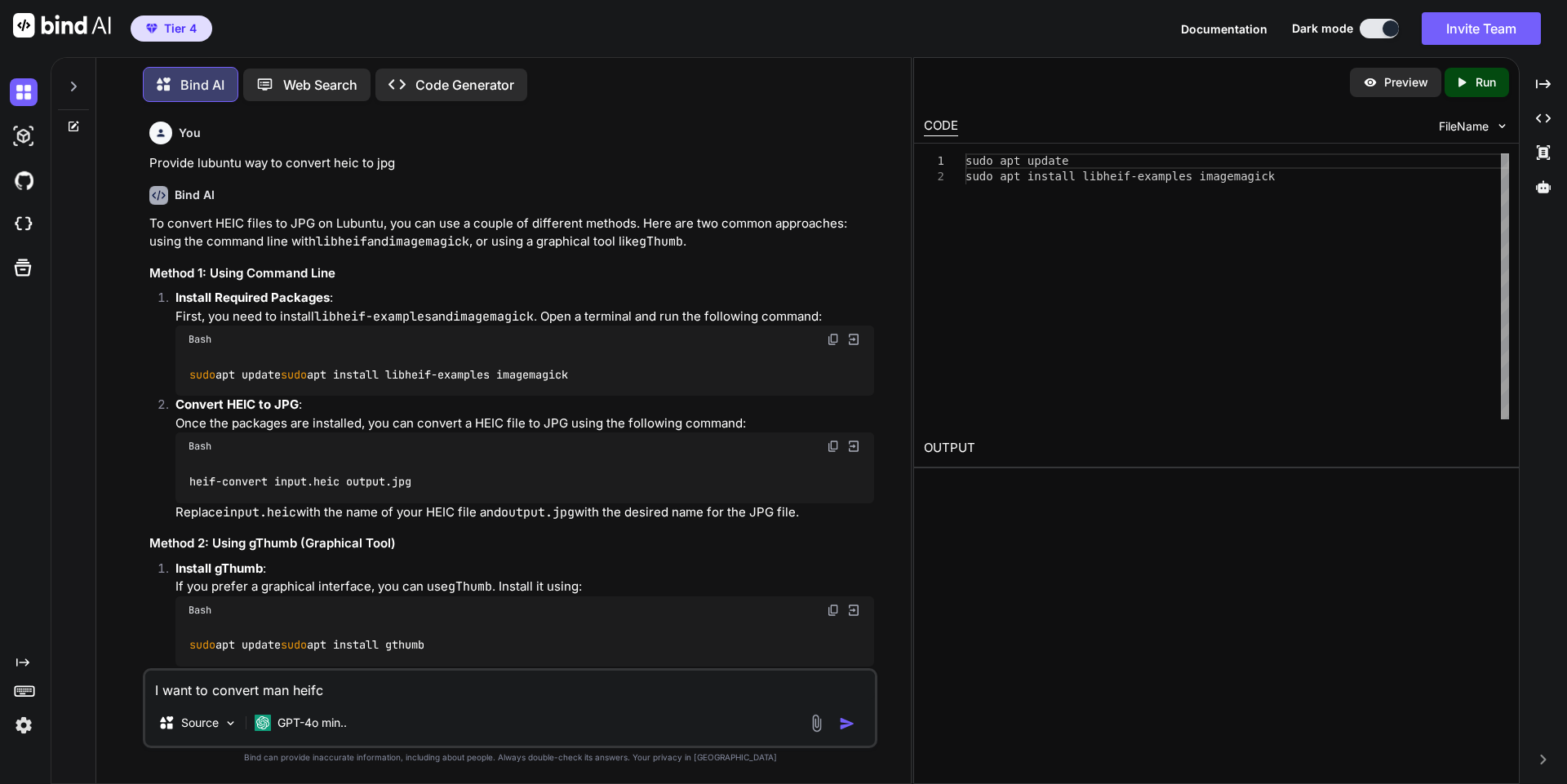
type textarea "x"
type textarea "I want to convert man heif"
type textarea "x"
type textarea "I want to convert man hei"
type textarea "x"
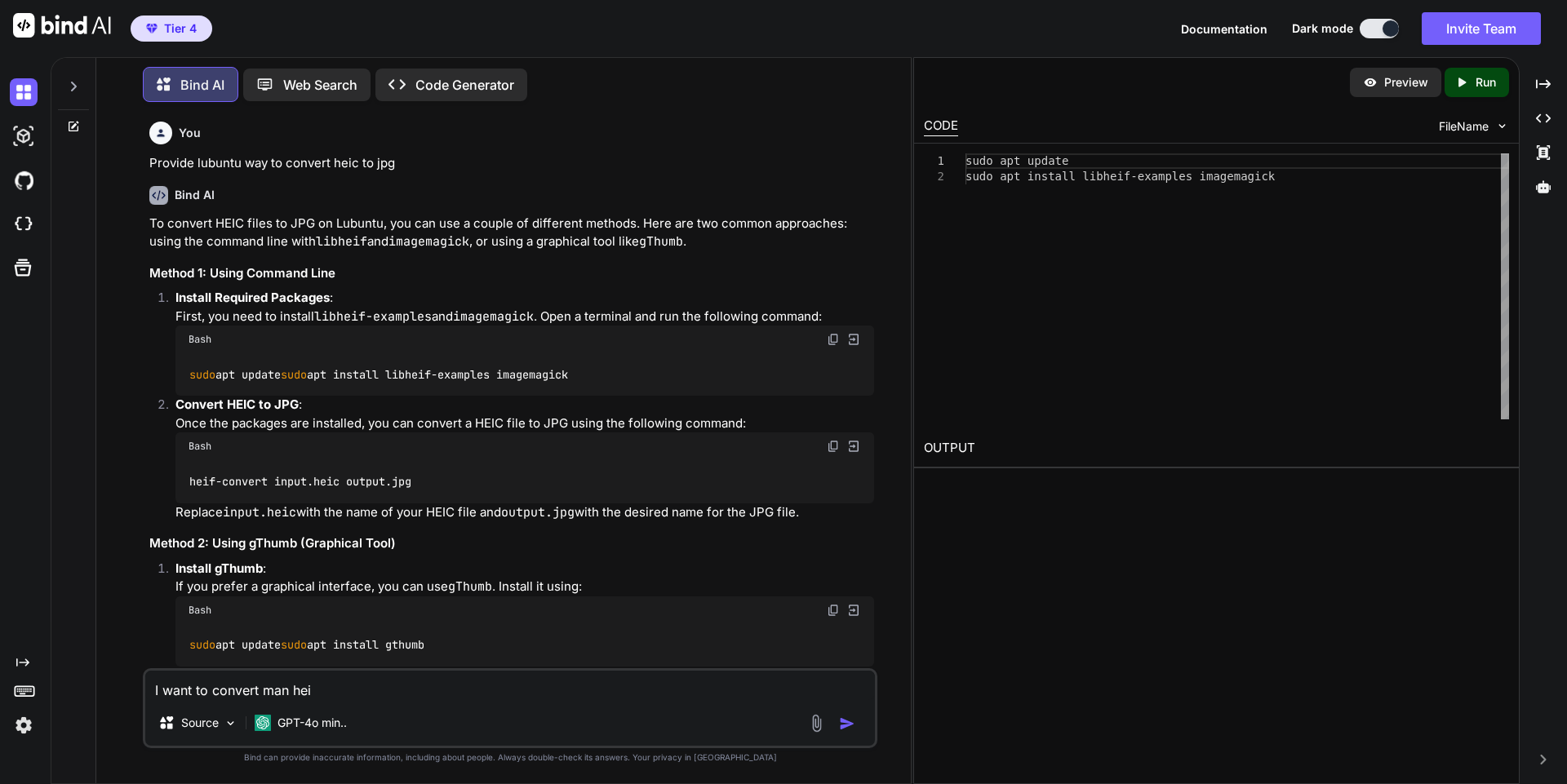
type textarea "I want to convert man heic"
type textarea "x"
type textarea "I want to convert man heic"
type textarea "x"
type textarea "I want to convert man heic t"
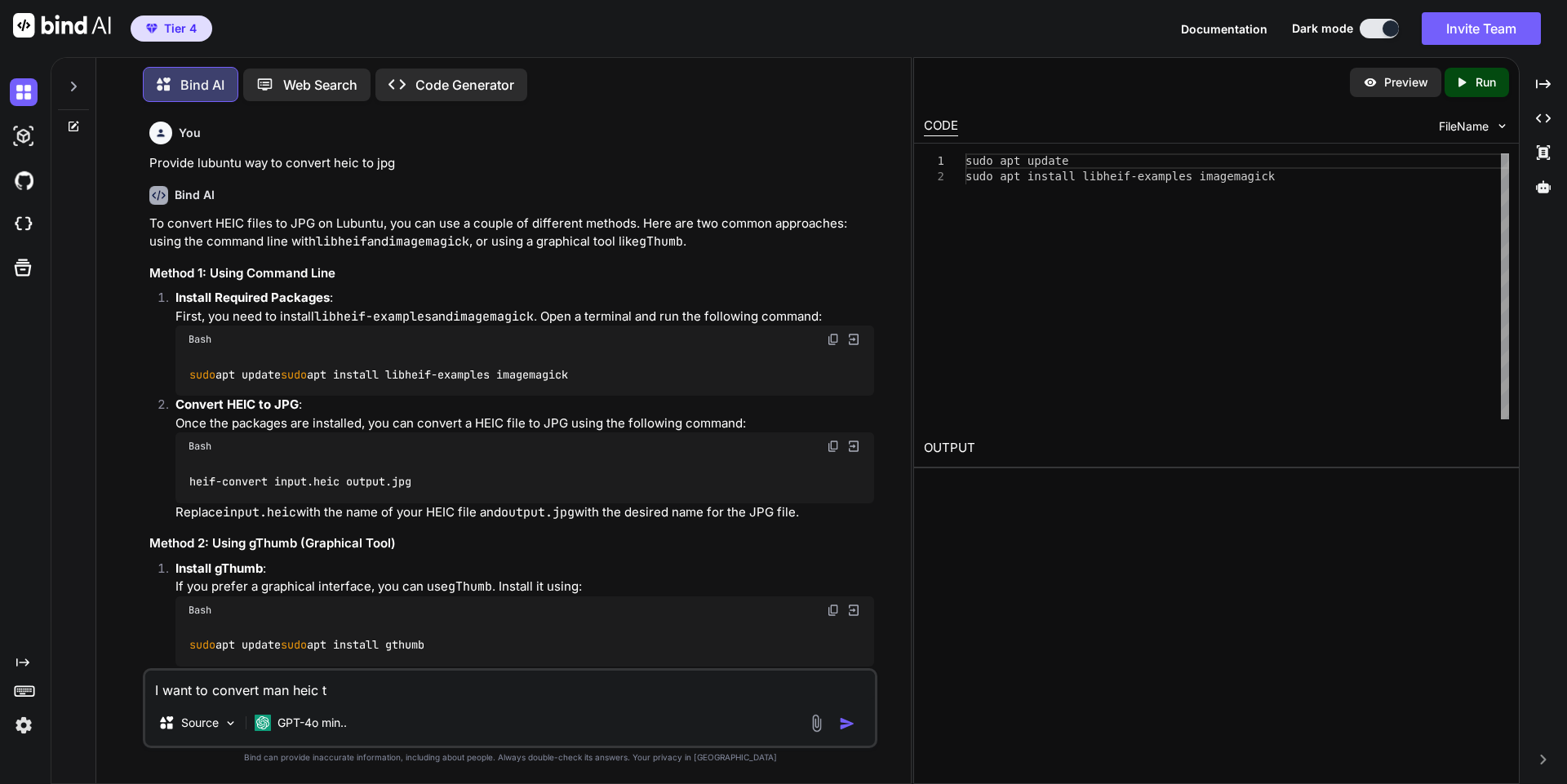
type textarea "x"
type textarea "I want to convert man heic to"
type textarea "x"
type textarea "I want to convert man heic to"
type textarea "x"
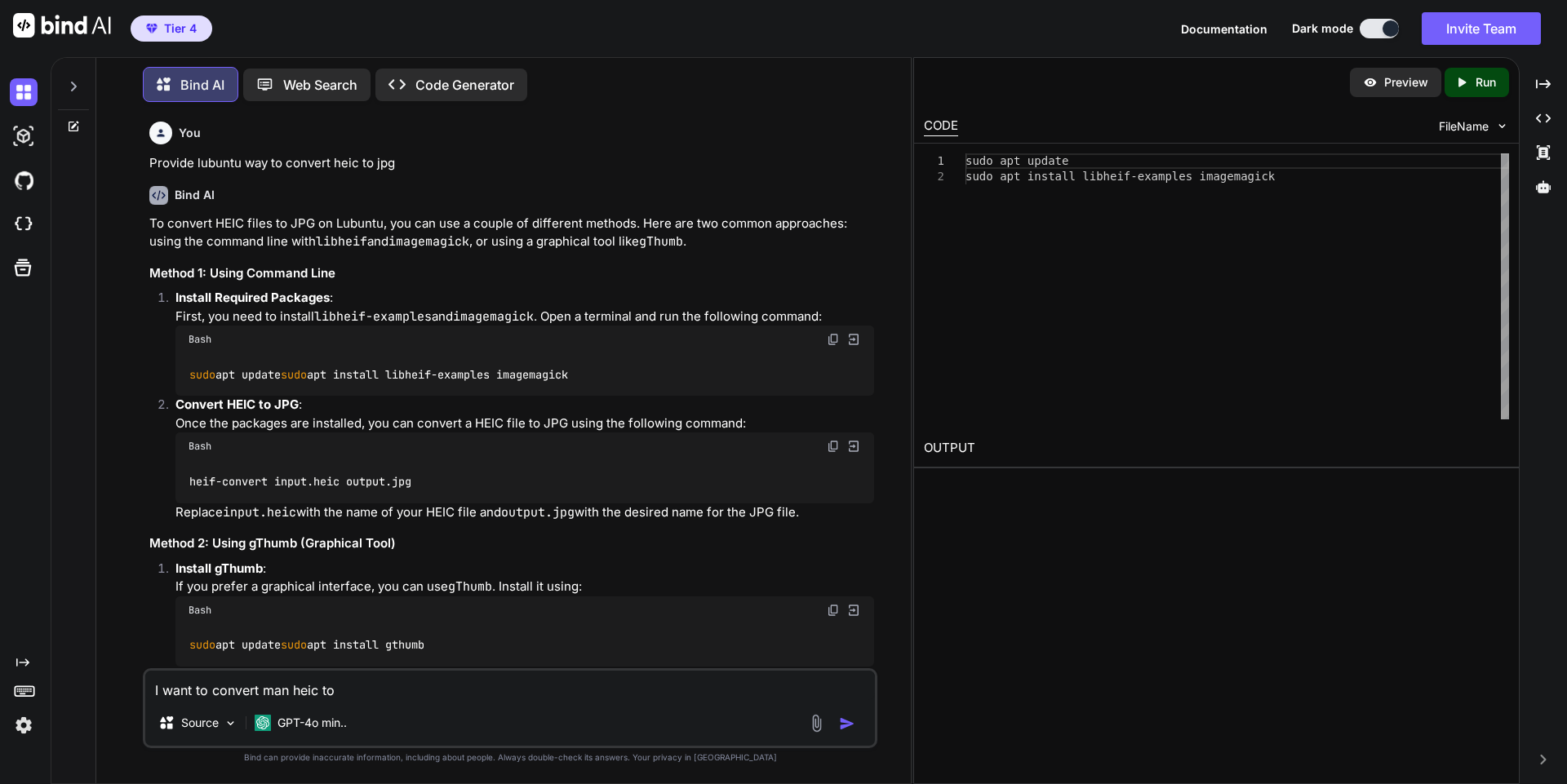
type textarea "I want to convert man heic to j"
type textarea "x"
type textarea "I want to convert man heic to jpb"
type textarea "x"
type textarea "I want to convert man heic to jpb"
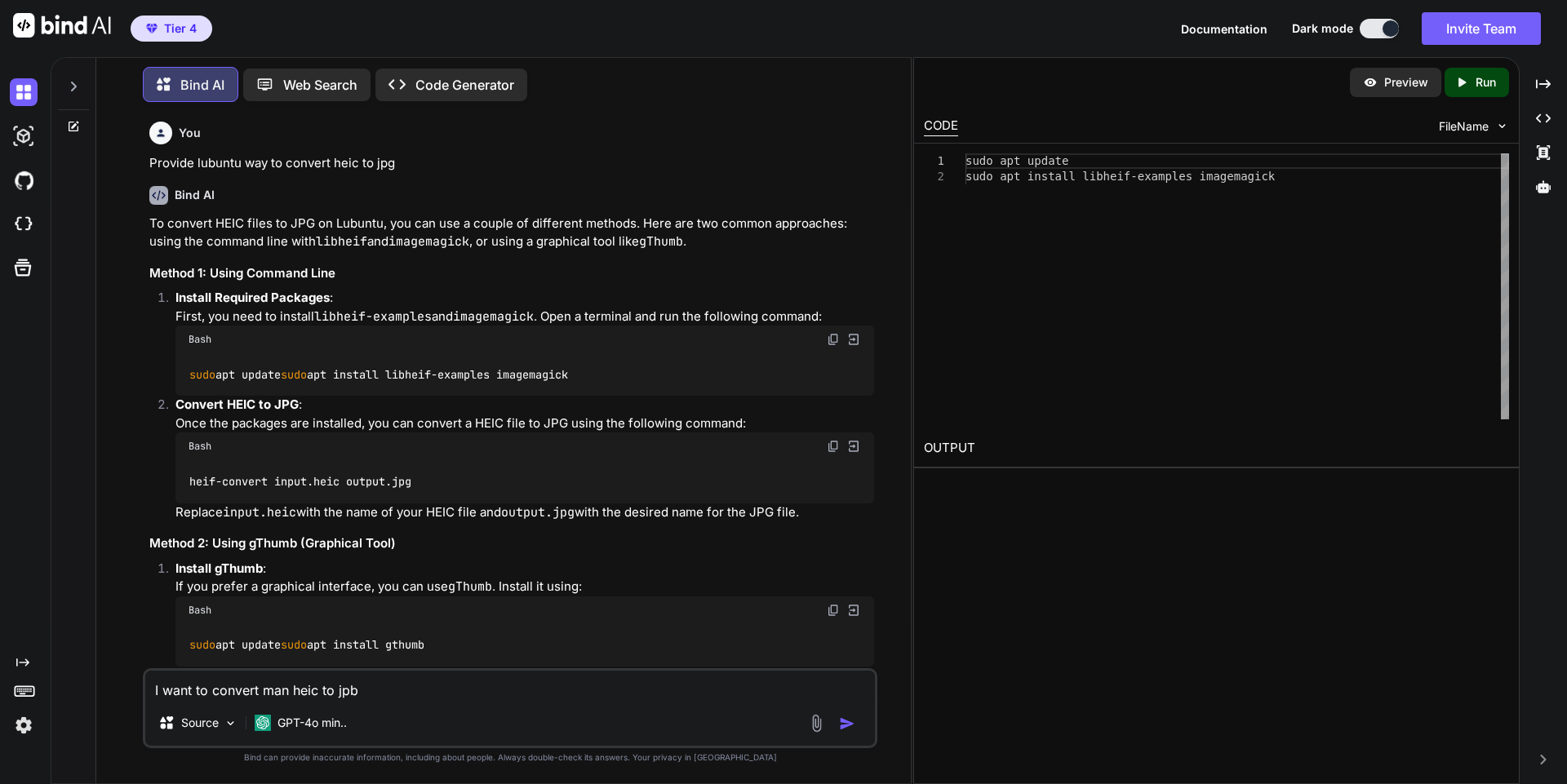
type textarea "x"
type textarea "I want to convert man heic to jpb i"
type textarea "x"
type textarea "I want to convert man heic to jpb in"
type textarea "x"
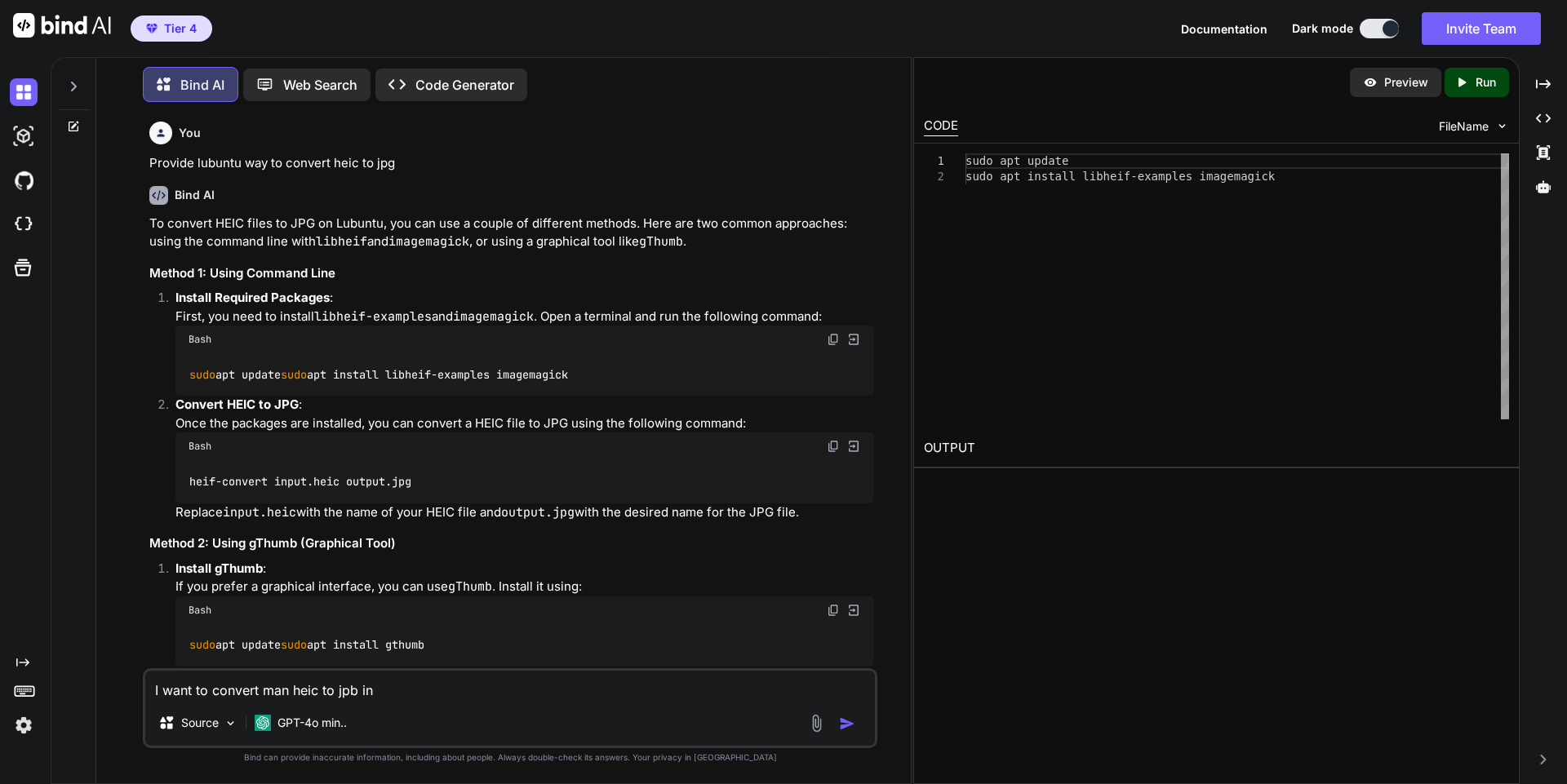
type textarea "I want to convert man heic to jpb in u"
type textarea "x"
type textarea "I want to convert man heic to jpb in un"
type textarea "x"
type textarea "I want to convert man heic to jpb in u"
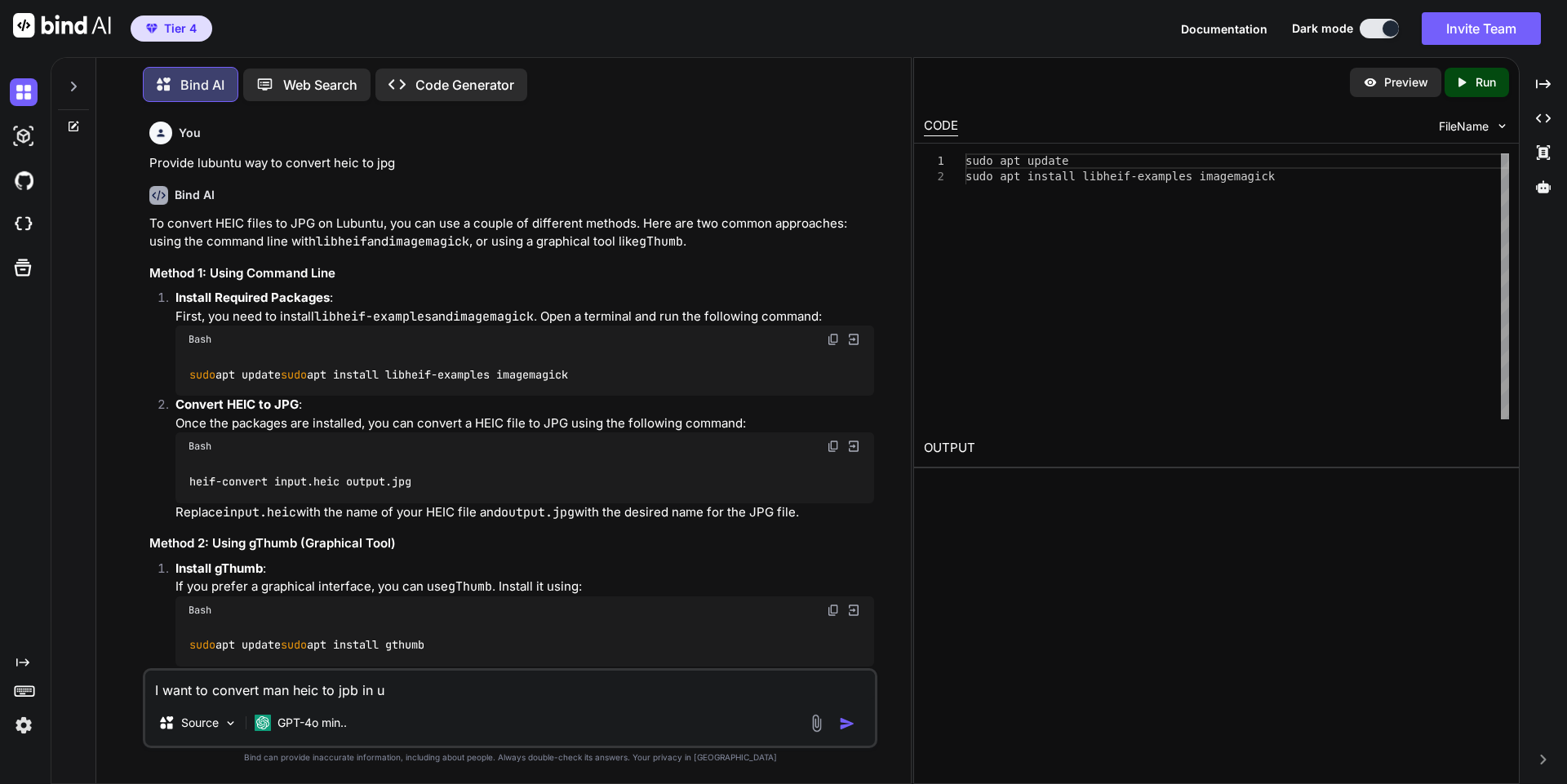
type textarea "x"
type textarea "I want to convert man heic to jpb in"
type textarea "x"
type textarea "I want to convert man heic to jpb in lu"
type textarea "x"
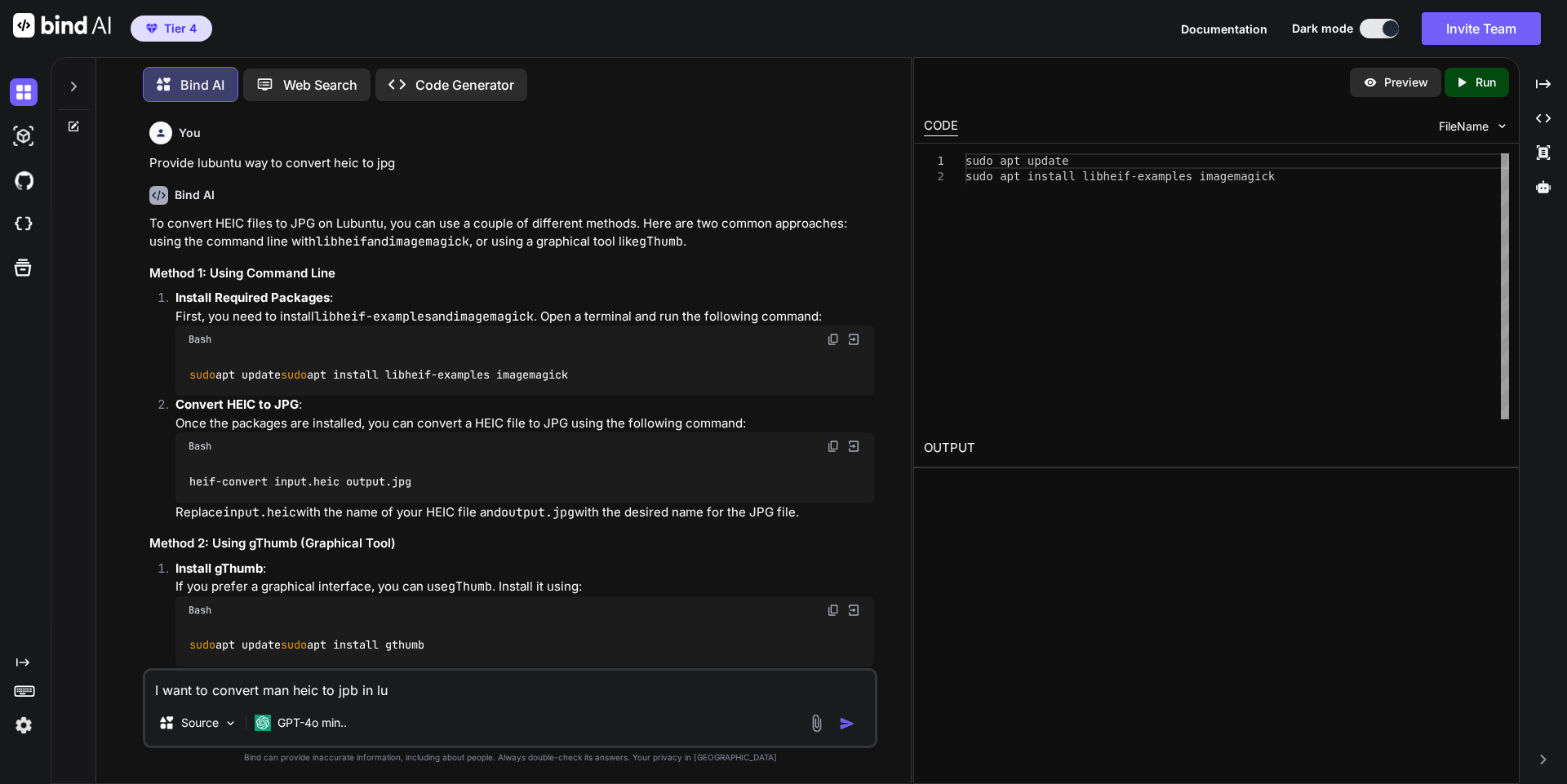
type textarea "I want to convert man heic to jpb in lub"
type textarea "x"
type textarea "I want to convert man heic to jpb in [GEOGRAPHIC_DATA]"
type textarea "x"
type textarea "I want to convert man heic to jpb in [GEOGRAPHIC_DATA]"
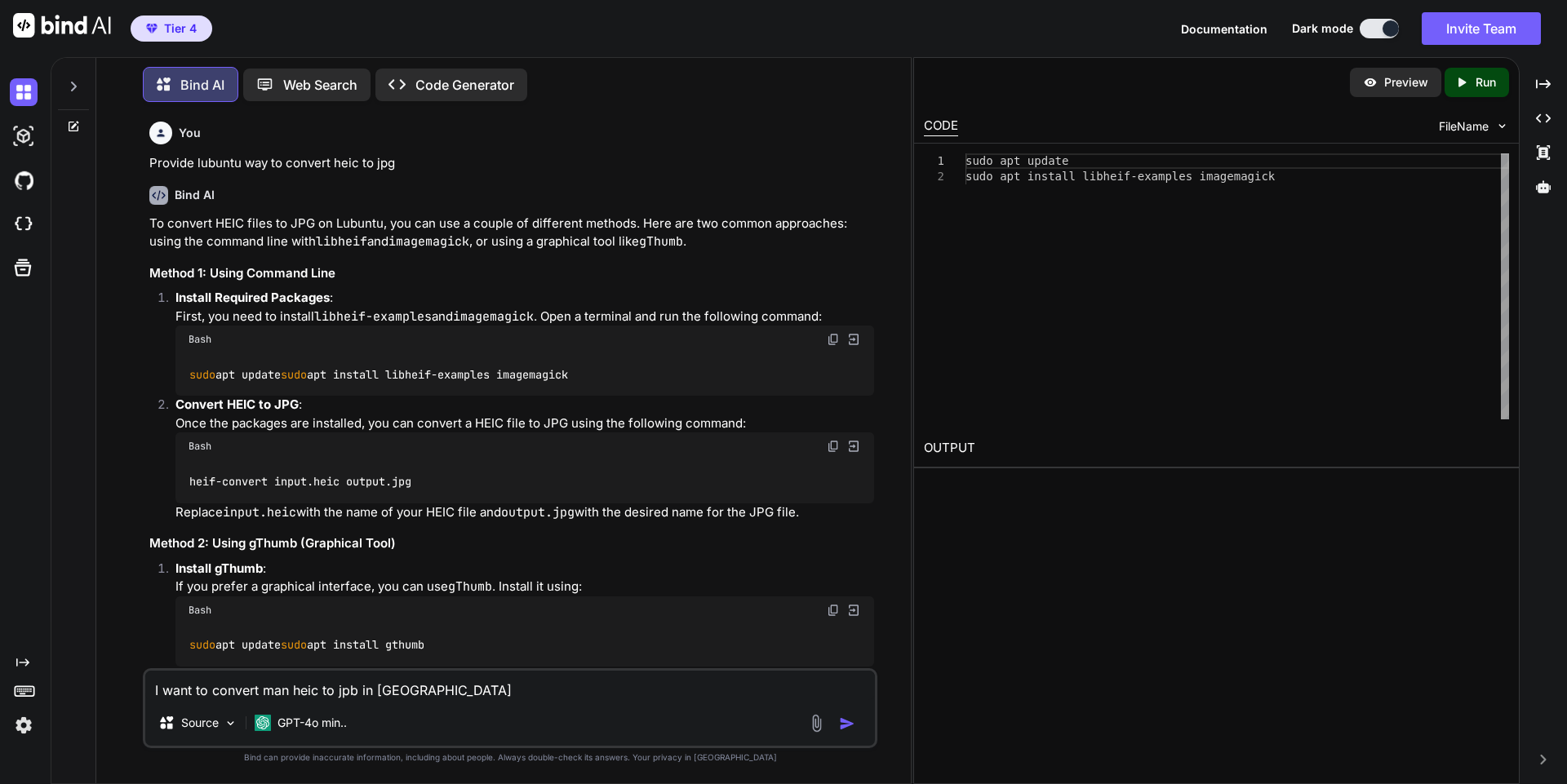
type textarea "x"
type textarea "I want to convert man heic to jpb in [GEOGRAPHIC_DATA]"
type textarea "x"
type textarea "I want to convert man heic to jpb in lubuntu"
type textarea "x"
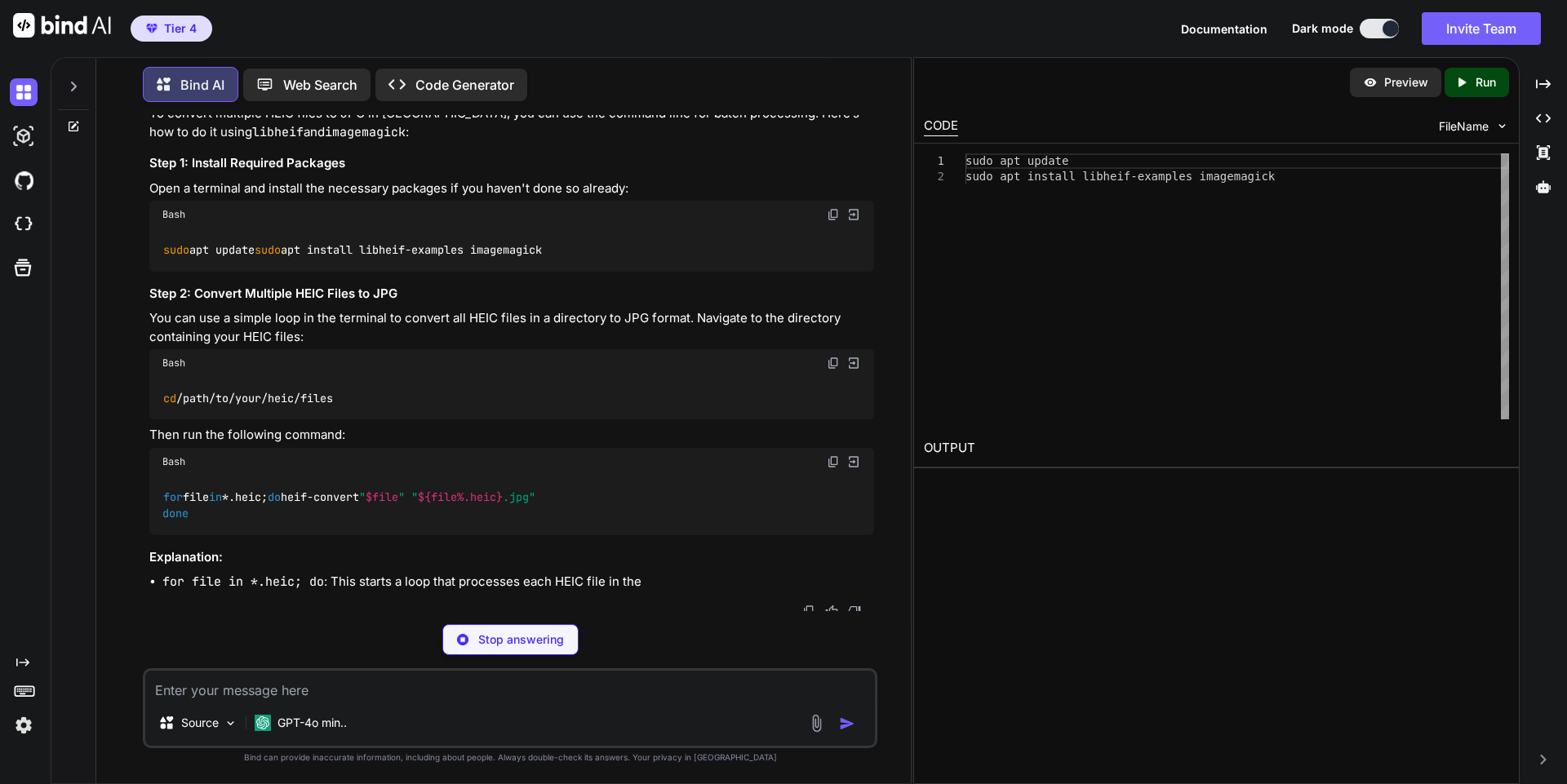
scroll to position [931, 0]
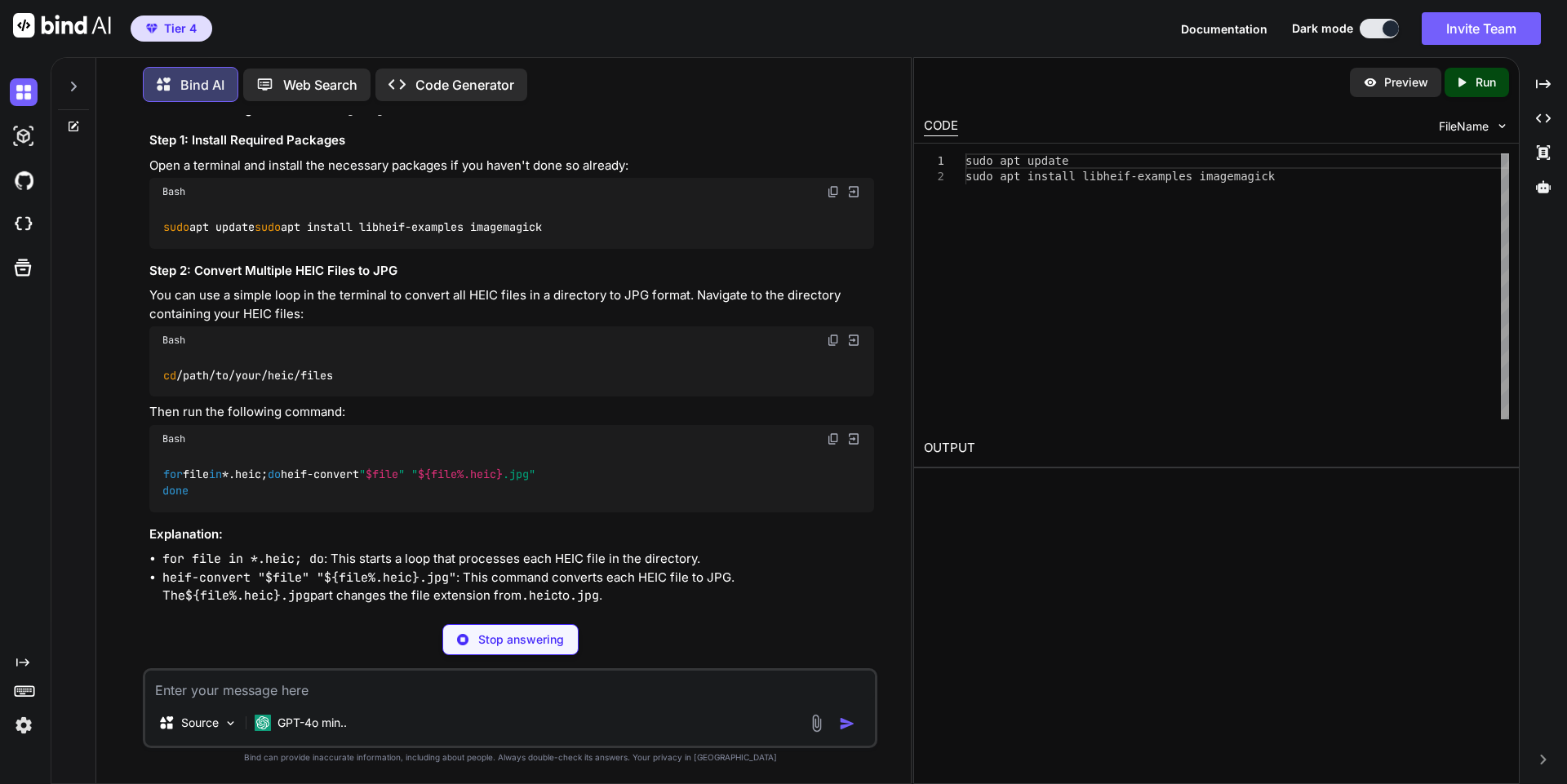
type textarea "x"
type textarea "sudo apt update sudo apt install libheif-examples imagemagick"
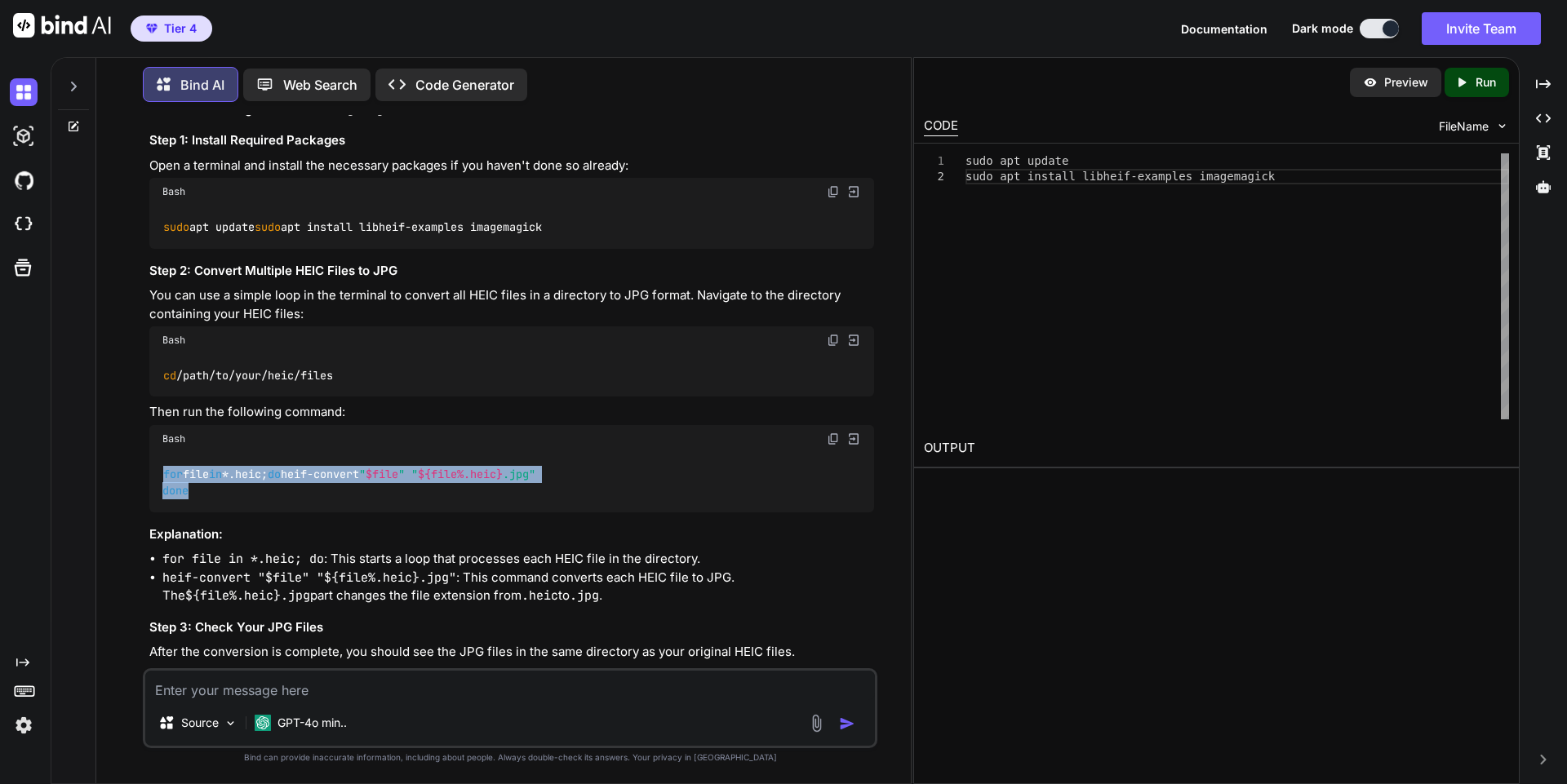
drag, startPoint x: 206, startPoint y: 560, endPoint x: 166, endPoint y: 531, distance: 49.4
click at [166, 512] on div "for file in *.heic; do heif-convert " $file " " ${file%.heic} .jpg" done" at bounding box center [512, 483] width 725 height 60
copy code "for file in *.heic; do heif-convert " $file " " ${file%.heic} .jpg" done"
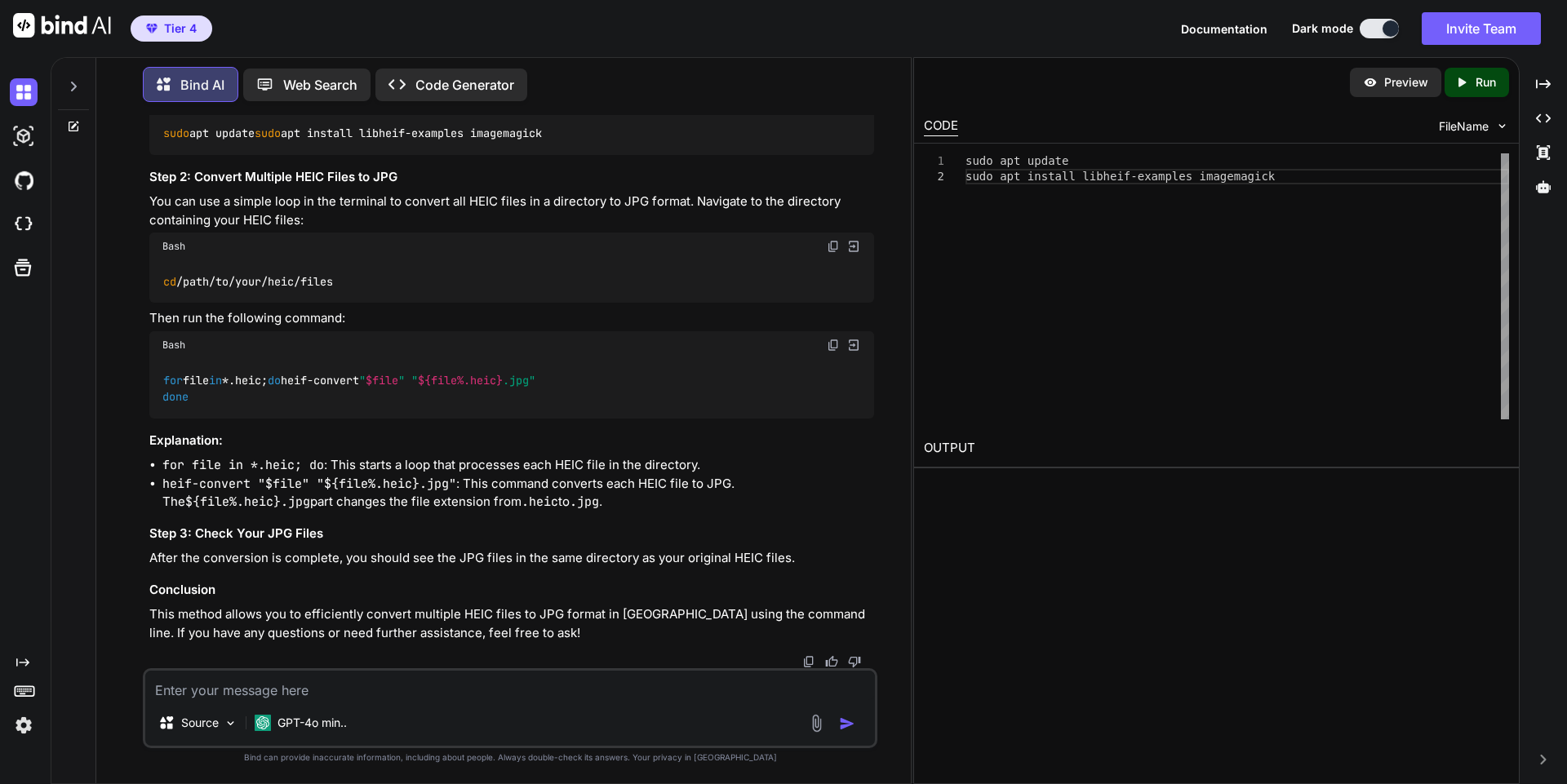
click at [450, 699] on textarea at bounding box center [510, 686] width 730 height 30
type textarea "Is there a way to set compression"
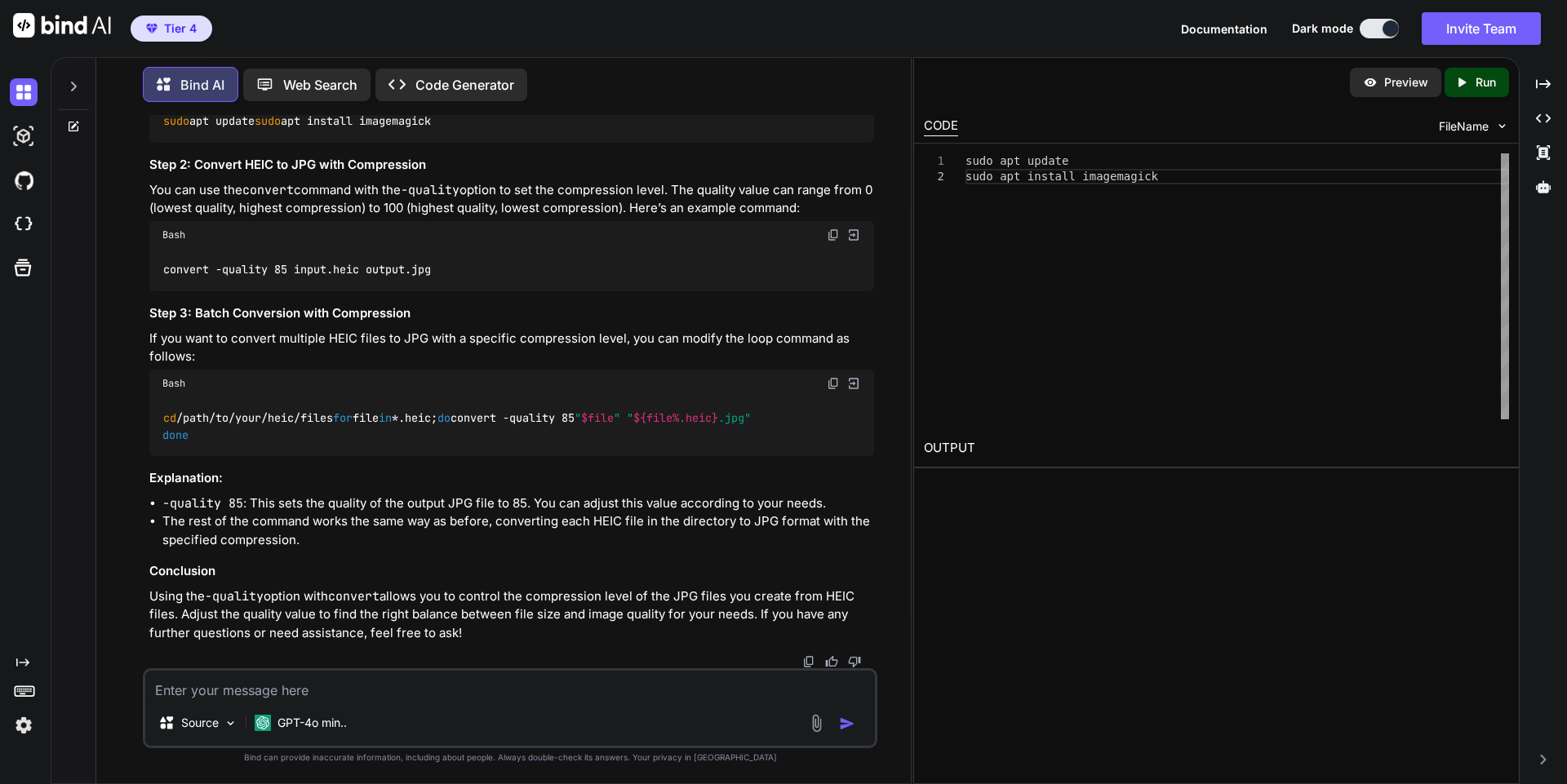
scroll to position [1832, 0]
click at [835, 390] on img at bounding box center [833, 383] width 13 height 13
